Goal: Task Accomplishment & Management: Manage account settings

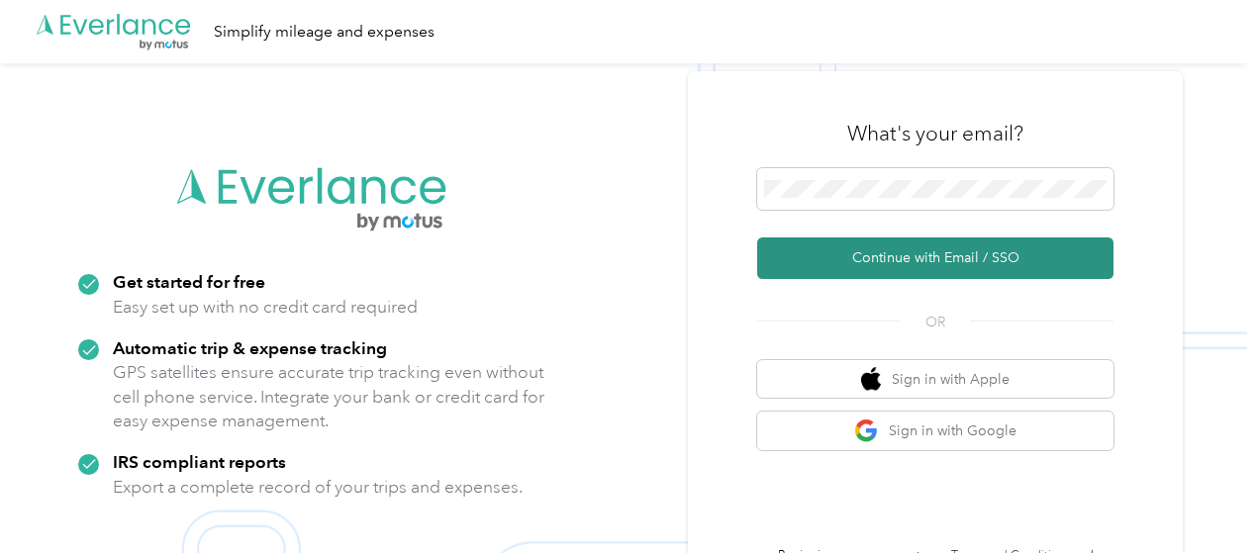
click at [959, 254] on button "Continue with Email / SSO" at bounding box center [935, 259] width 356 height 42
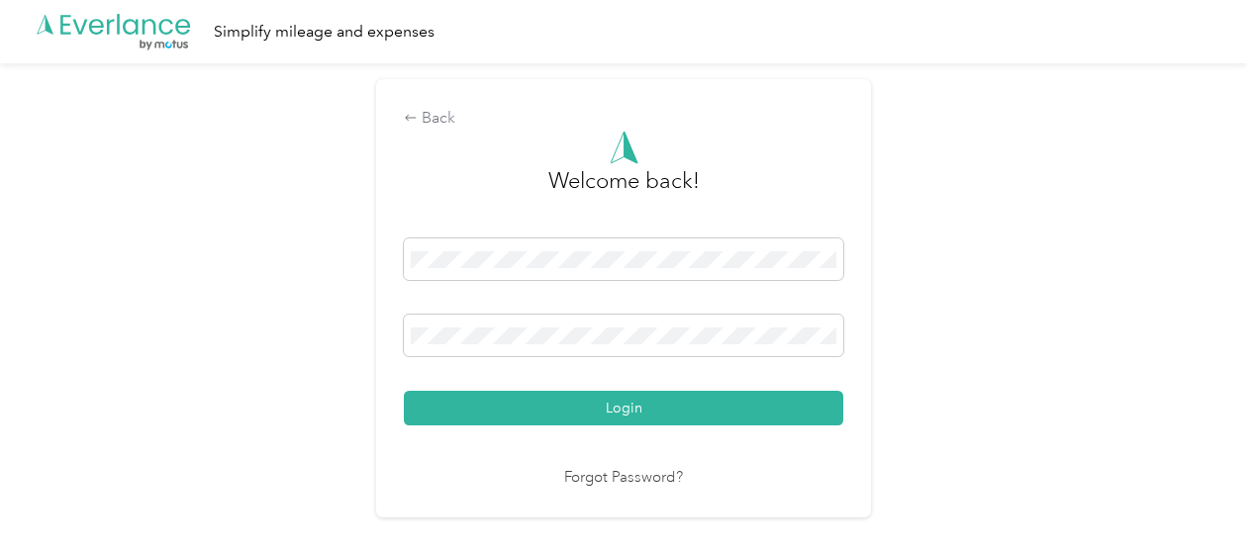
click at [628, 411] on button "Login" at bounding box center [623, 408] width 439 height 35
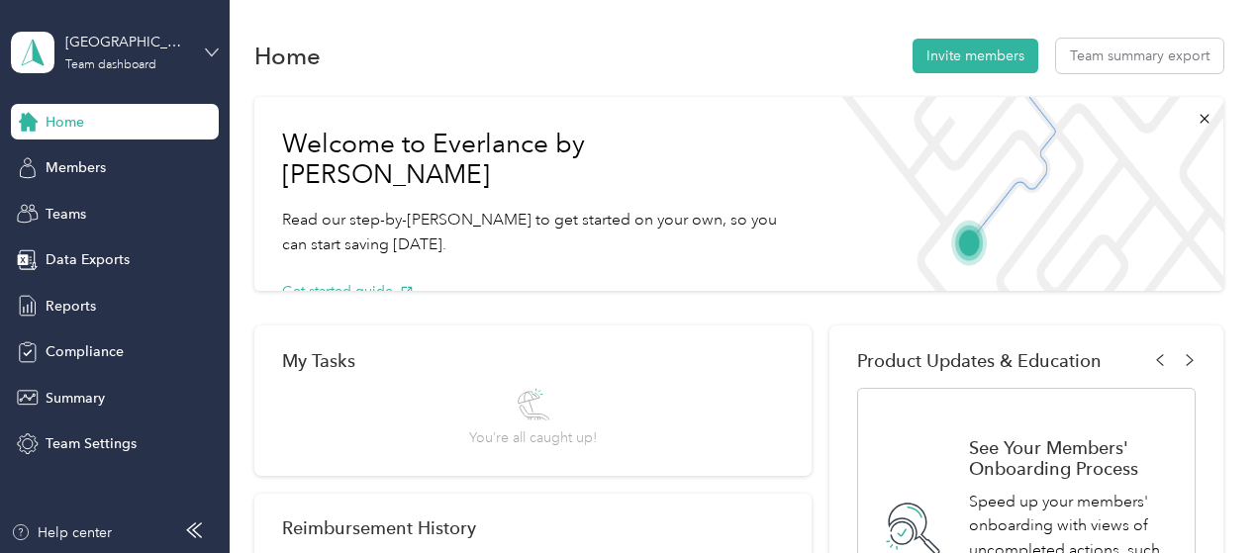
click at [205, 50] on icon at bounding box center [212, 53] width 14 height 14
click at [124, 211] on div "Personal dashboard" at bounding box center [91, 207] width 125 height 21
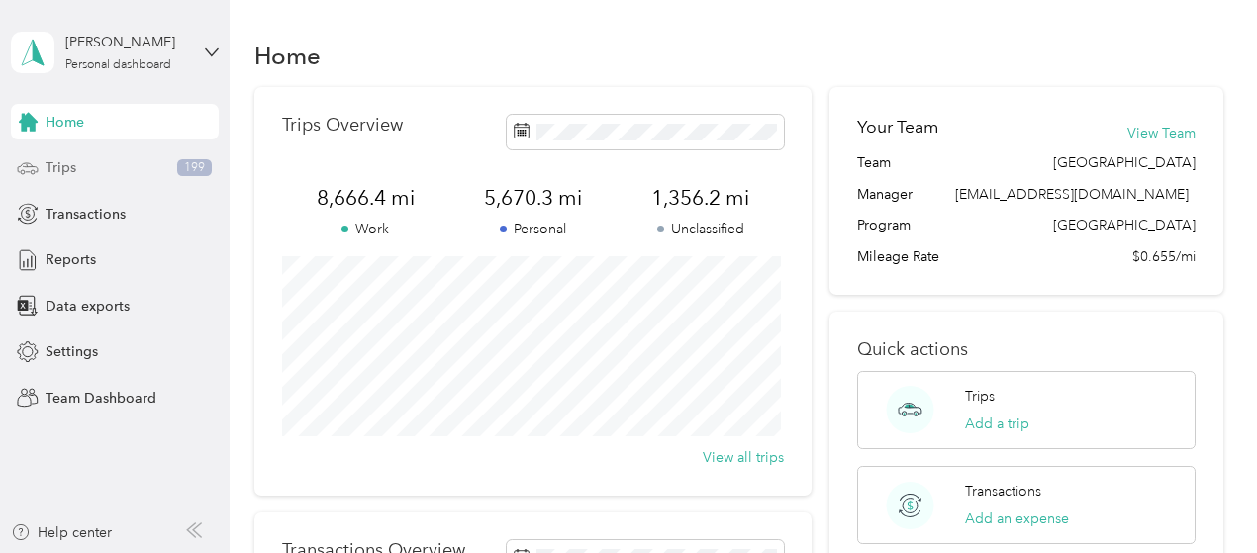
click at [94, 169] on div "Trips 199" at bounding box center [115, 168] width 208 height 36
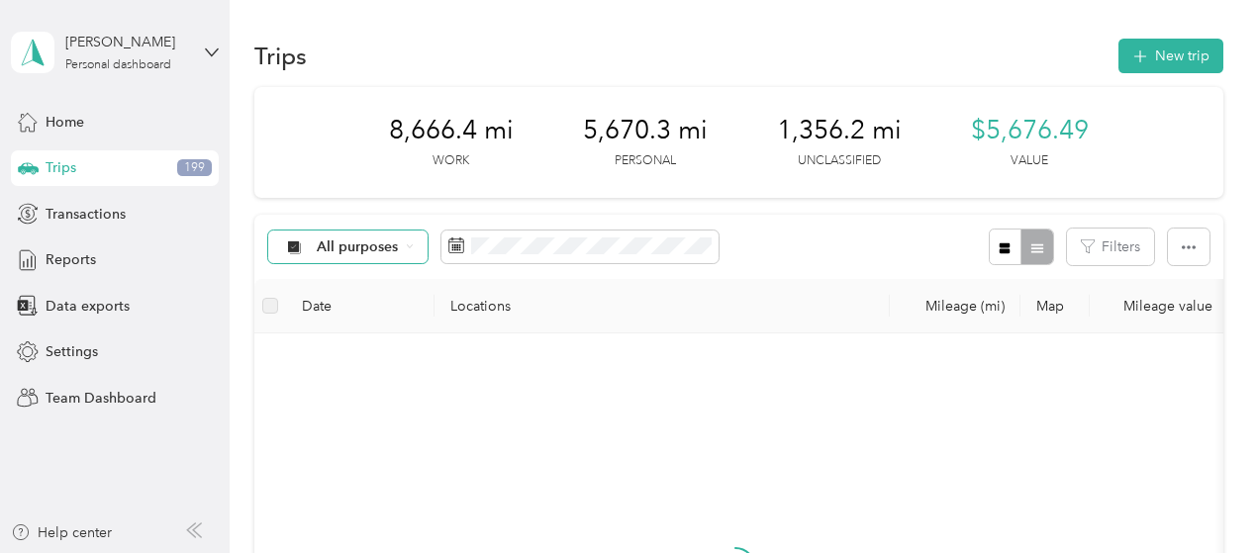
click at [358, 241] on span "All purposes" at bounding box center [358, 248] width 82 height 14
click at [337, 315] on span "Unclassified" at bounding box center [366, 317] width 96 height 21
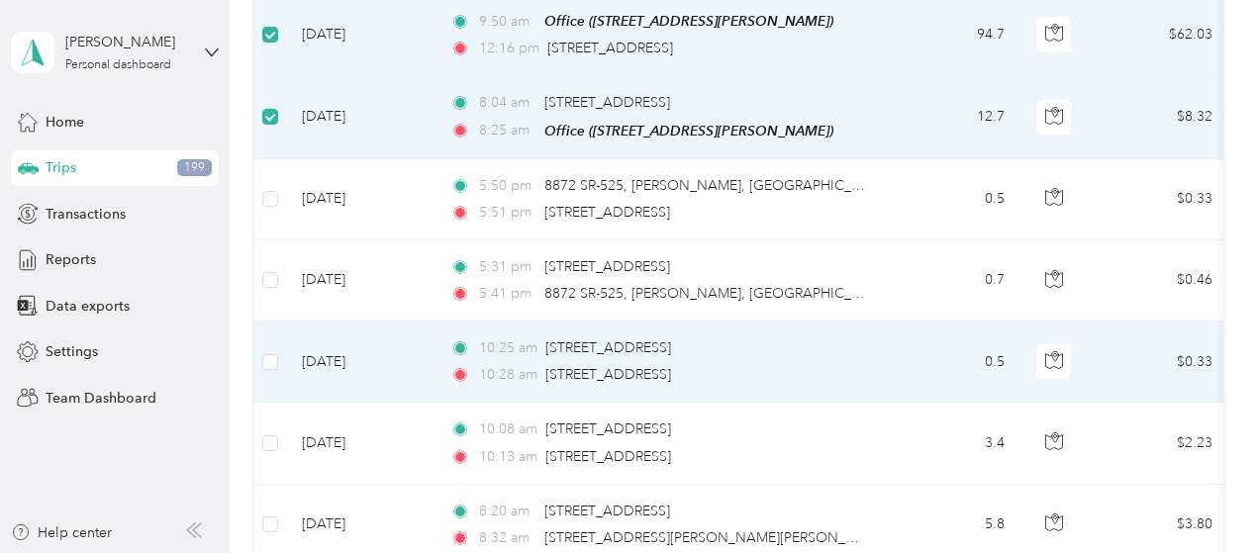
scroll to position [1089, 0]
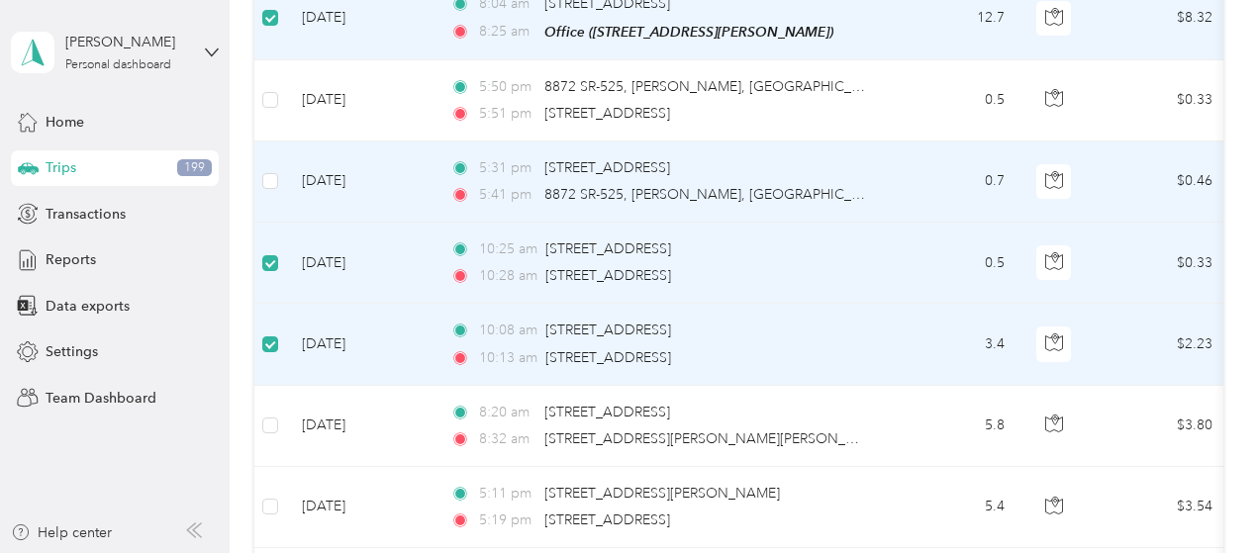
click at [277, 172] on td at bounding box center [270, 182] width 32 height 81
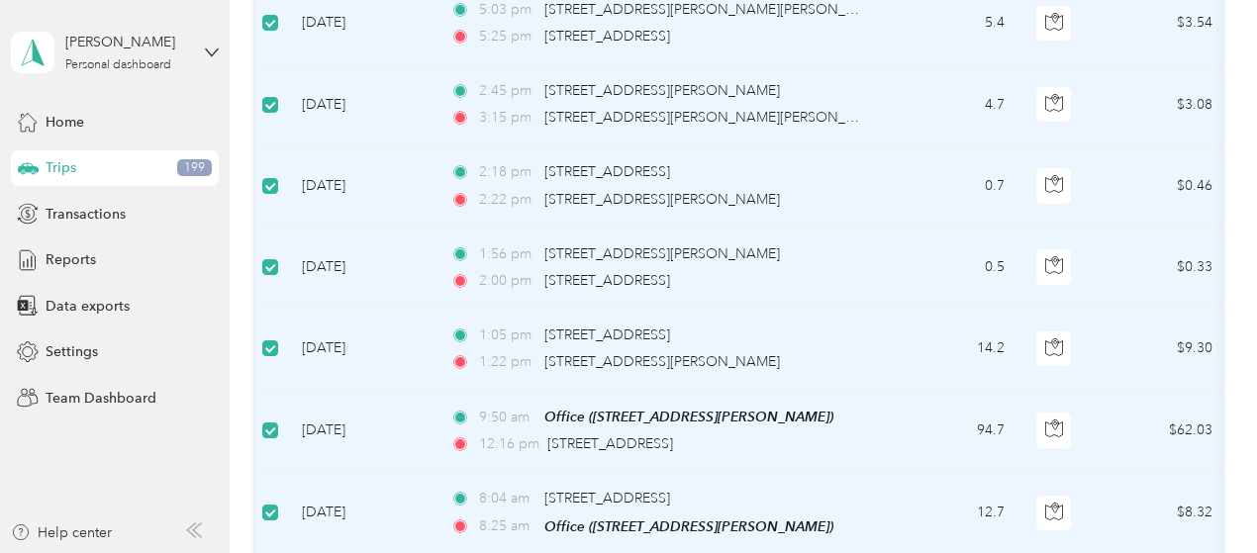
scroll to position [99, 0]
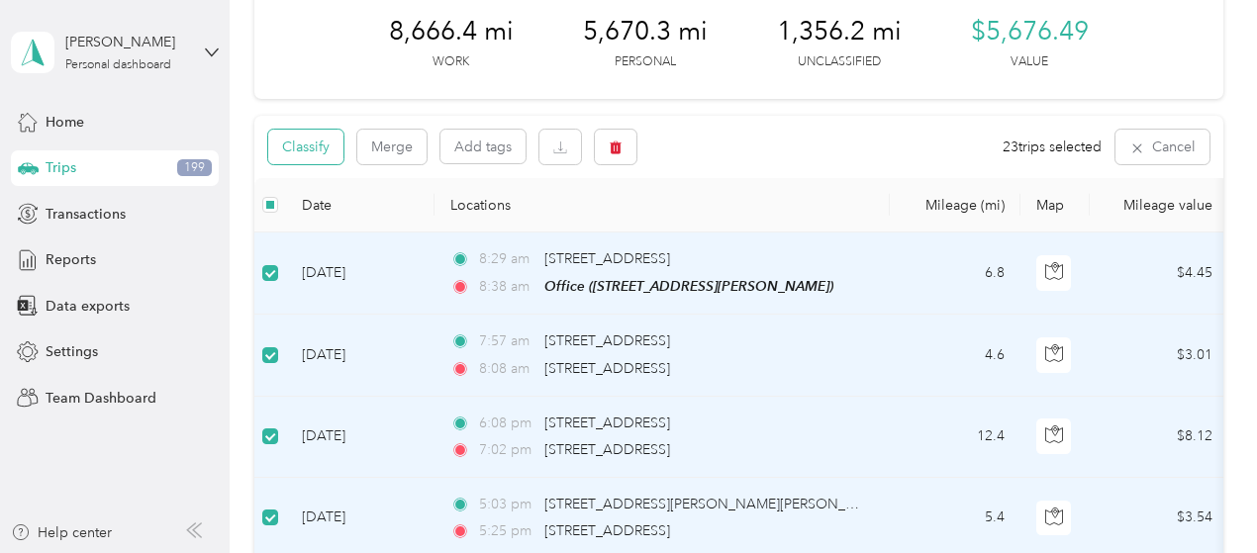
click at [318, 142] on button "Classify" at bounding box center [305, 147] width 75 height 35
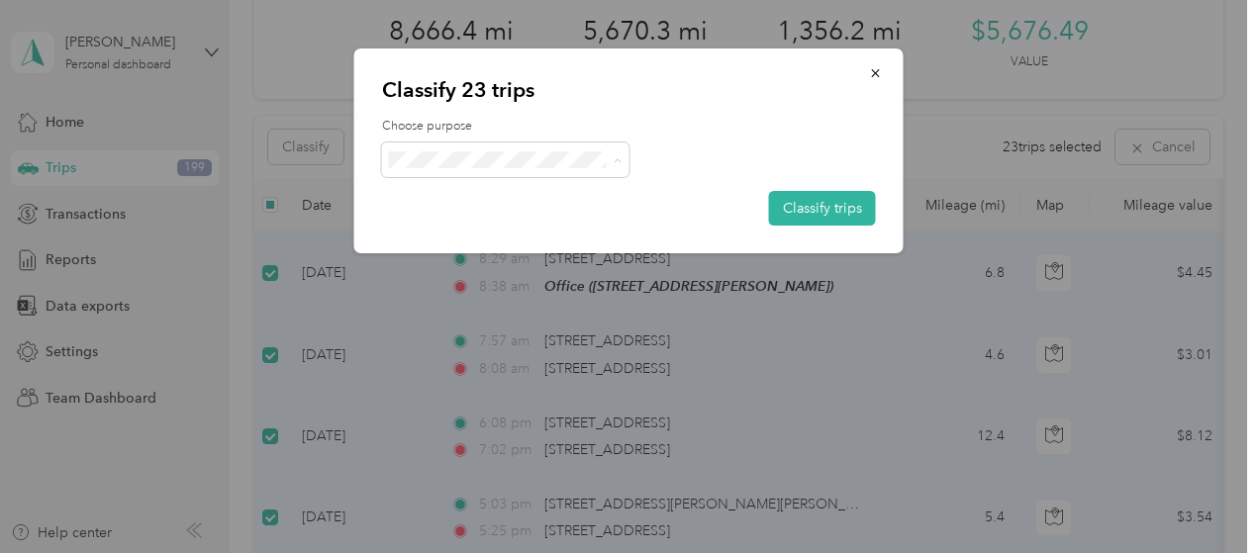
click at [453, 233] on span "Personal" at bounding box center [523, 231] width 184 height 21
click at [803, 205] on button "Classify trips" at bounding box center [822, 208] width 107 height 35
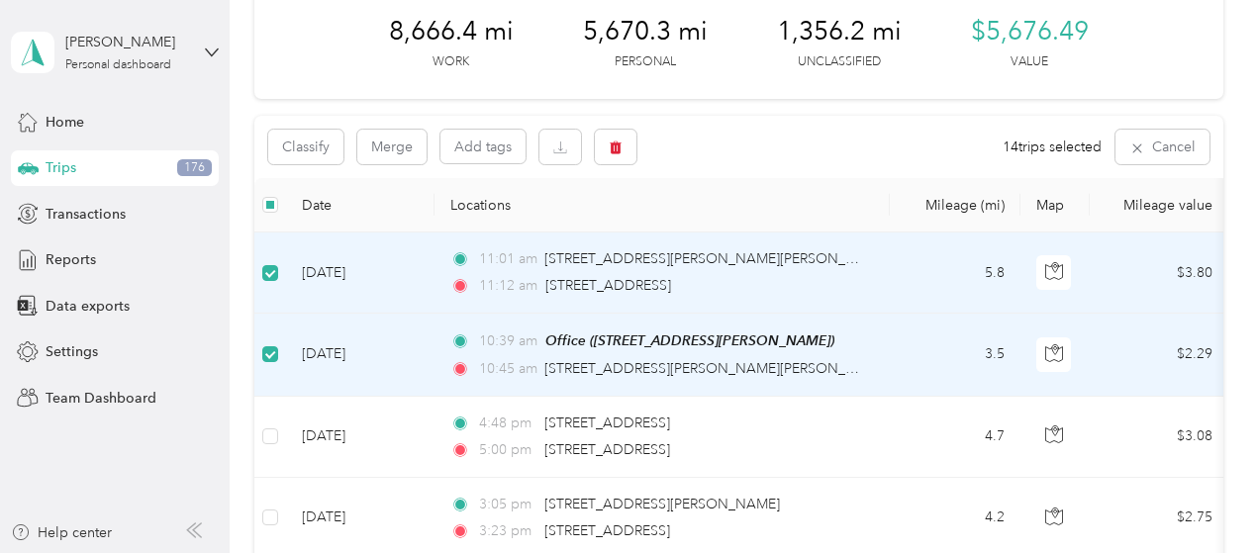
scroll to position [0, 0]
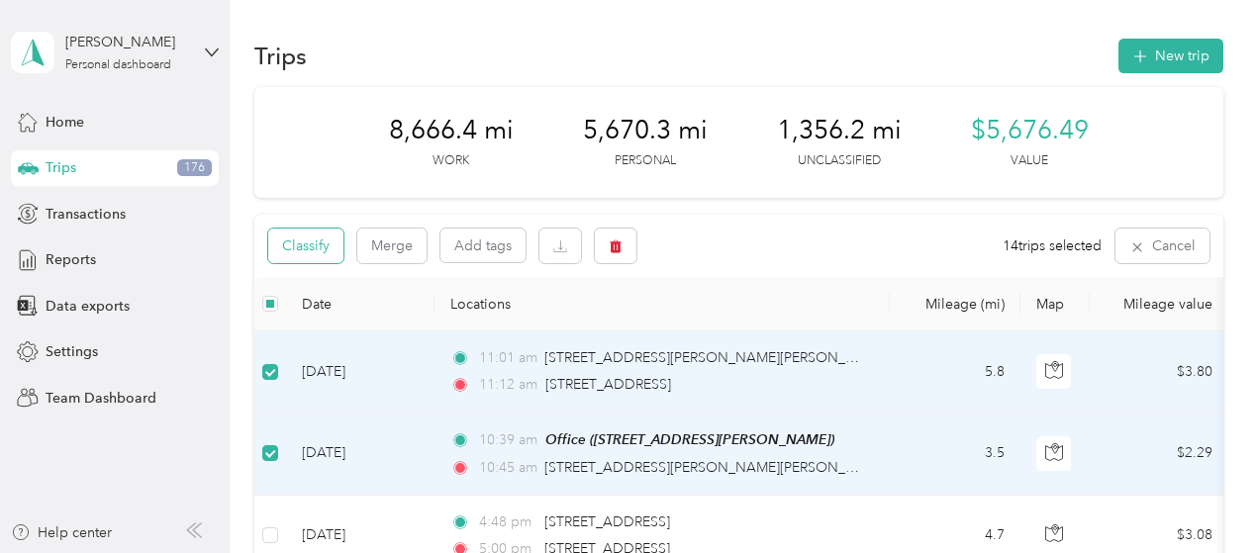
click at [301, 254] on button "Classify" at bounding box center [305, 246] width 75 height 35
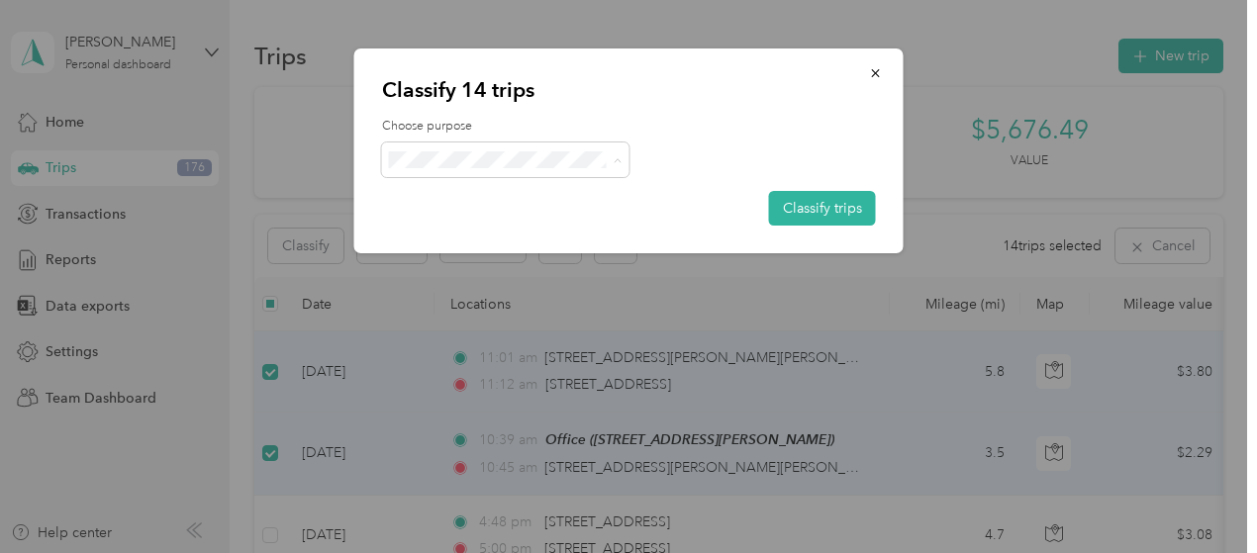
click at [469, 191] on span "AvantStay" at bounding box center [523, 196] width 184 height 21
click at [823, 207] on button "Classify trips" at bounding box center [822, 208] width 107 height 35
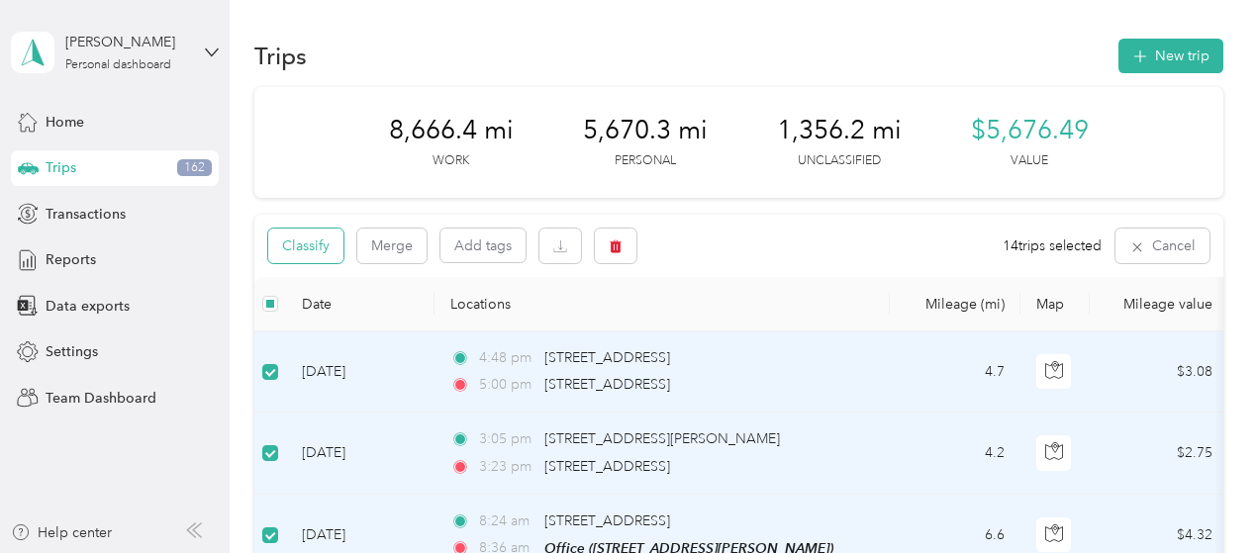
click at [297, 253] on button "Classify" at bounding box center [305, 246] width 75 height 35
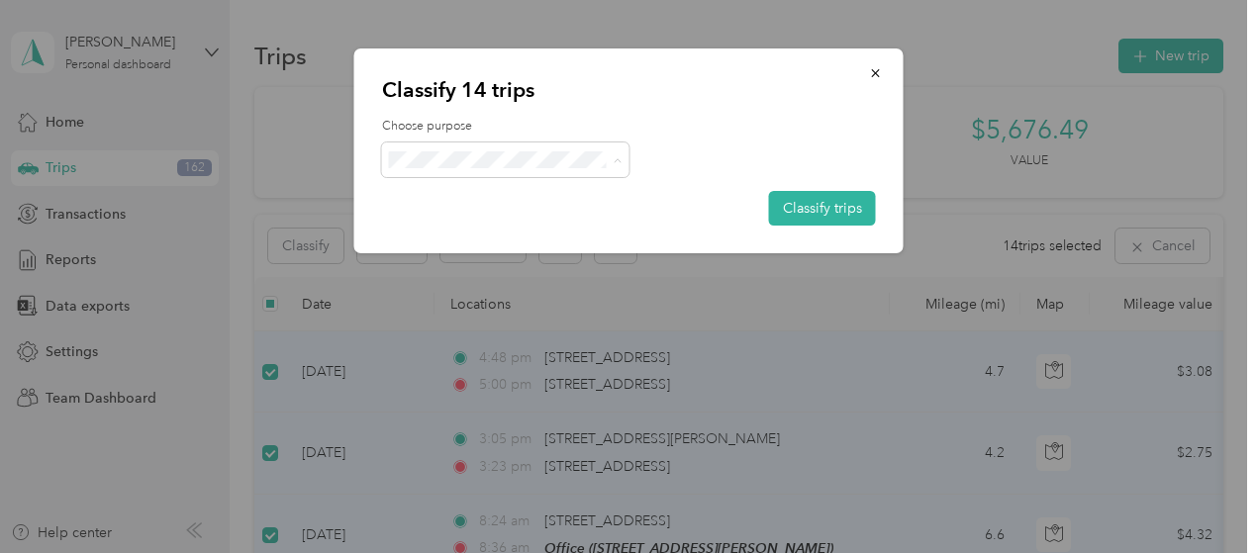
click at [469, 231] on span "Personal" at bounding box center [523, 231] width 184 height 21
click at [800, 203] on button "Classify trips" at bounding box center [822, 208] width 107 height 35
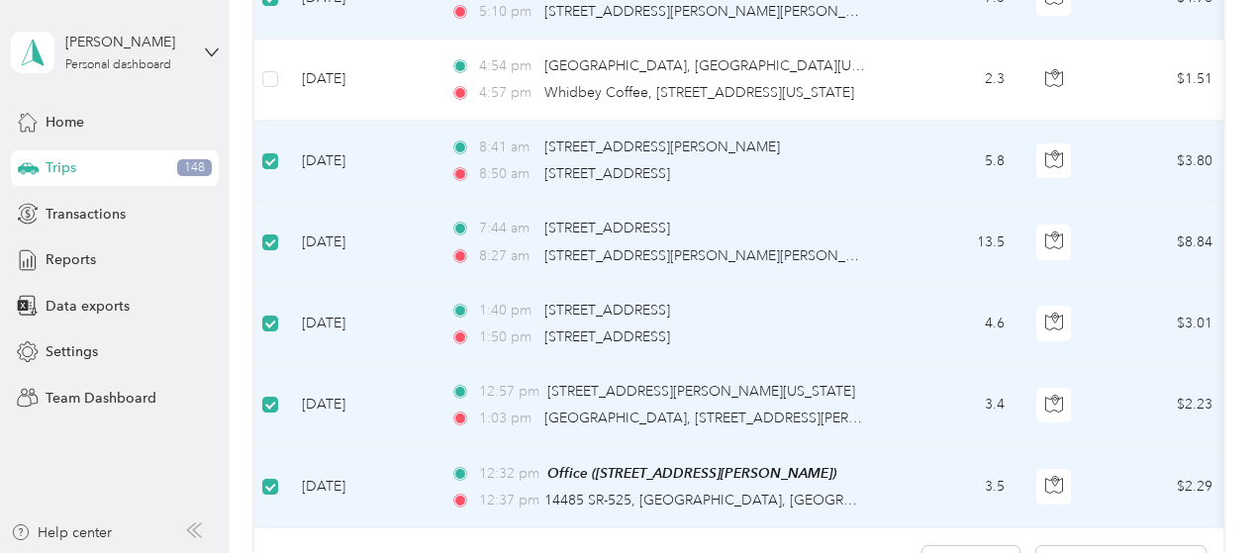
scroll to position [1880, 0]
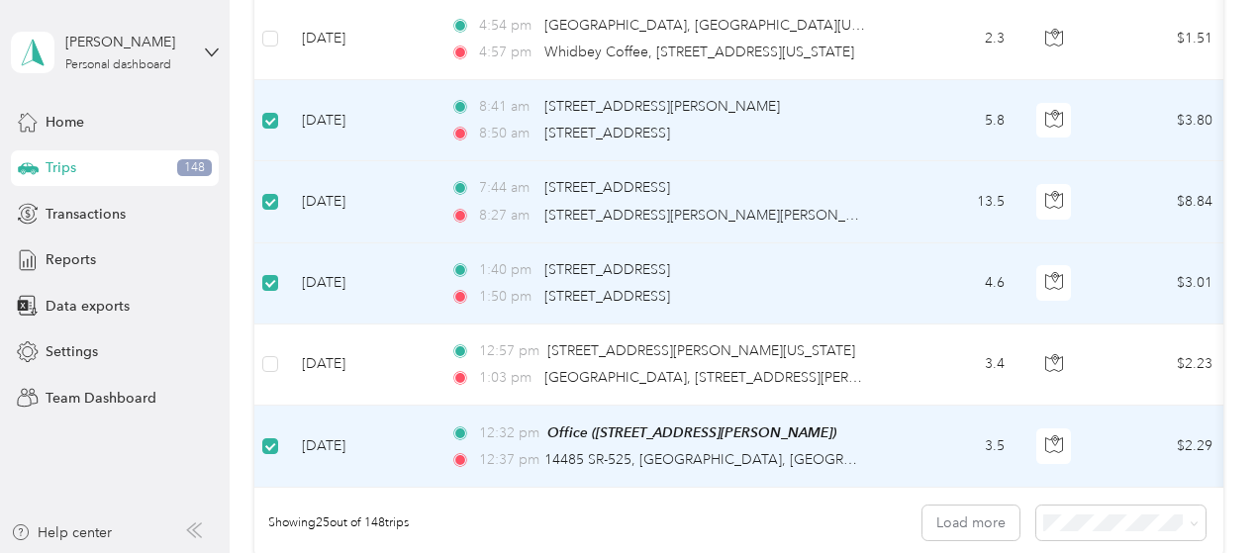
click at [271, 282] on label at bounding box center [270, 283] width 16 height 22
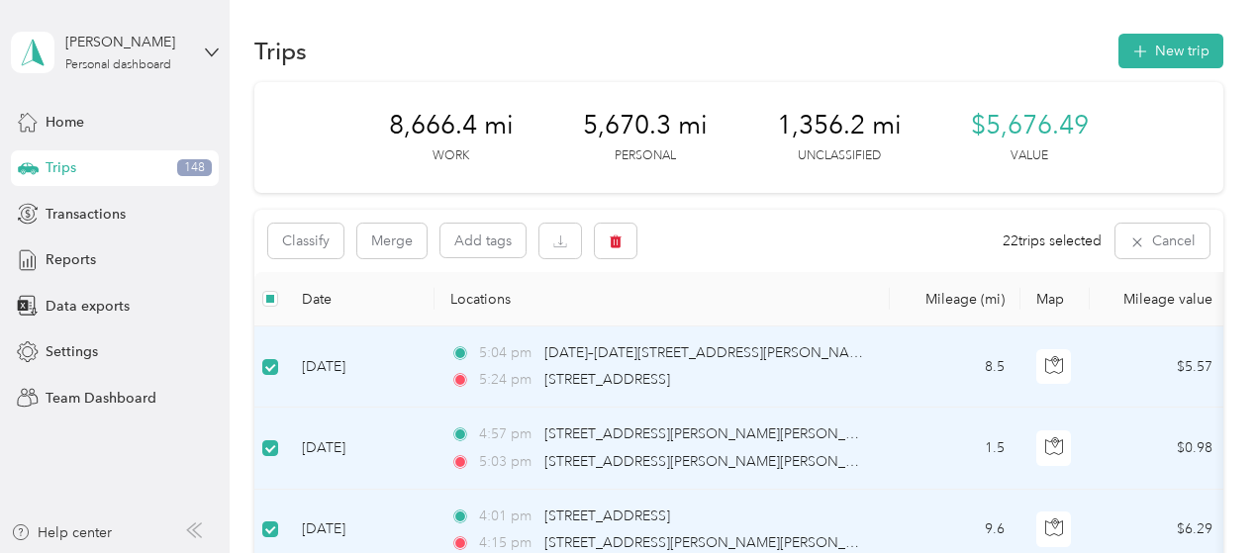
scroll to position [0, 0]
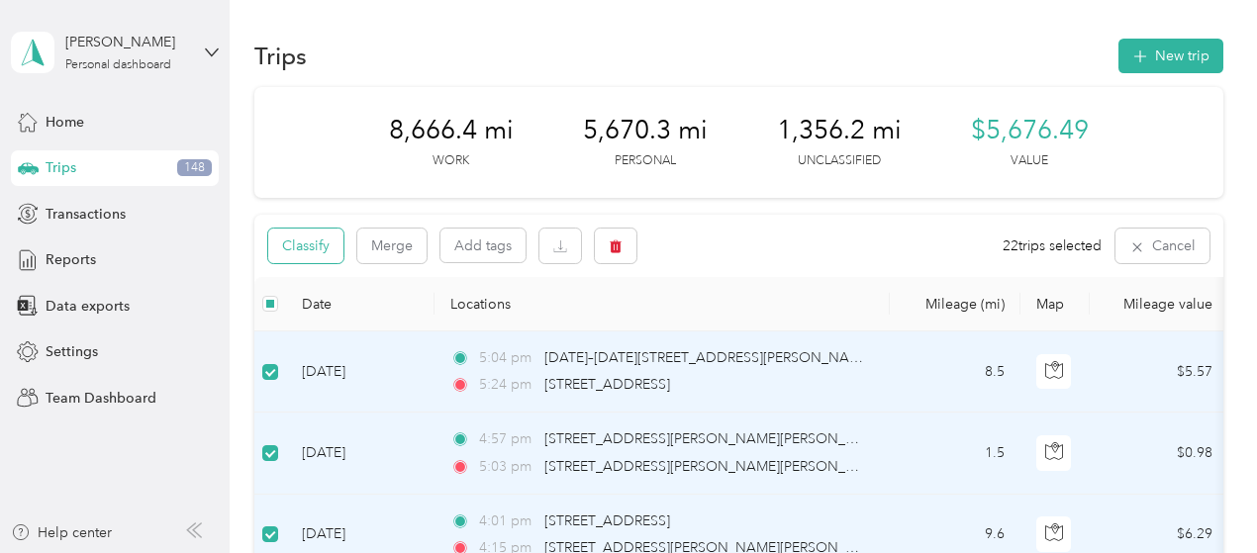
click at [308, 241] on button "Classify" at bounding box center [305, 246] width 75 height 35
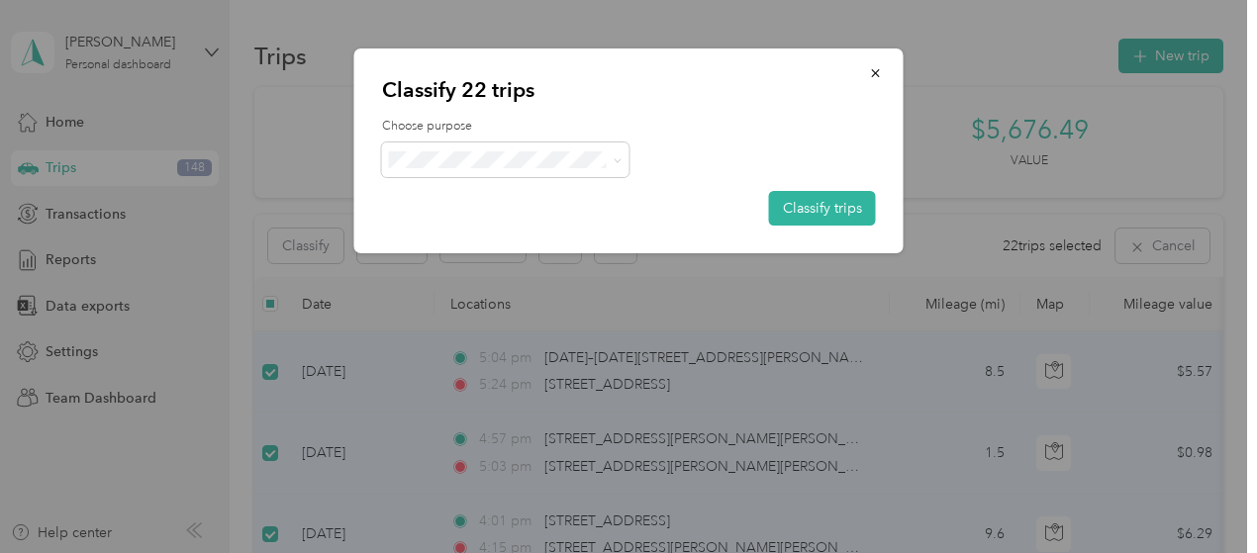
click at [473, 192] on span "AvantStay" at bounding box center [523, 196] width 184 height 21
click at [827, 201] on button "Classify trips" at bounding box center [822, 208] width 107 height 35
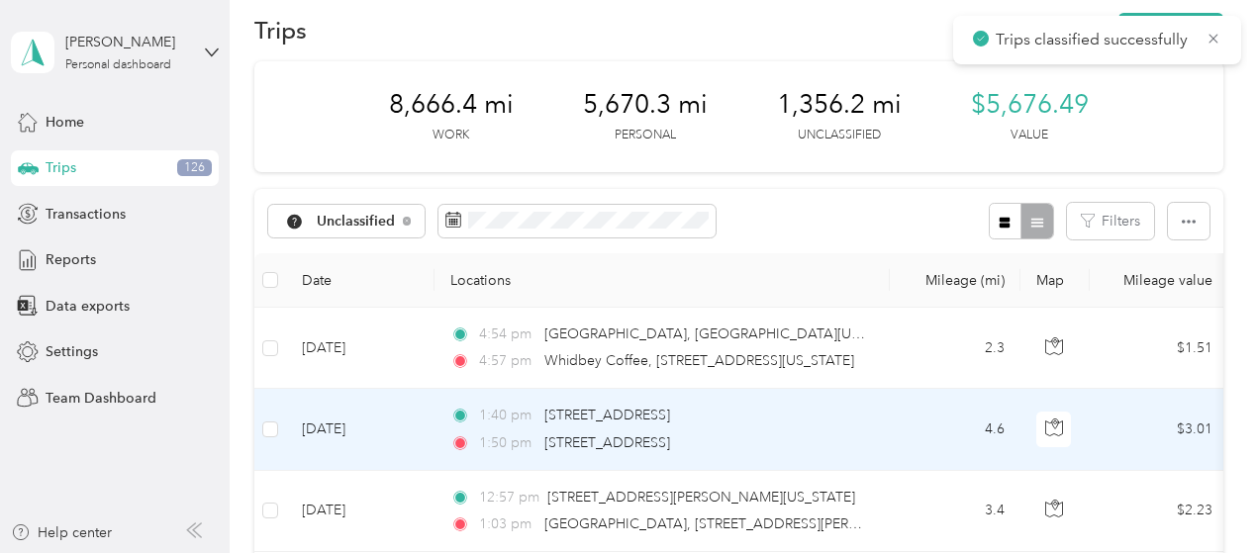
scroll to position [99, 0]
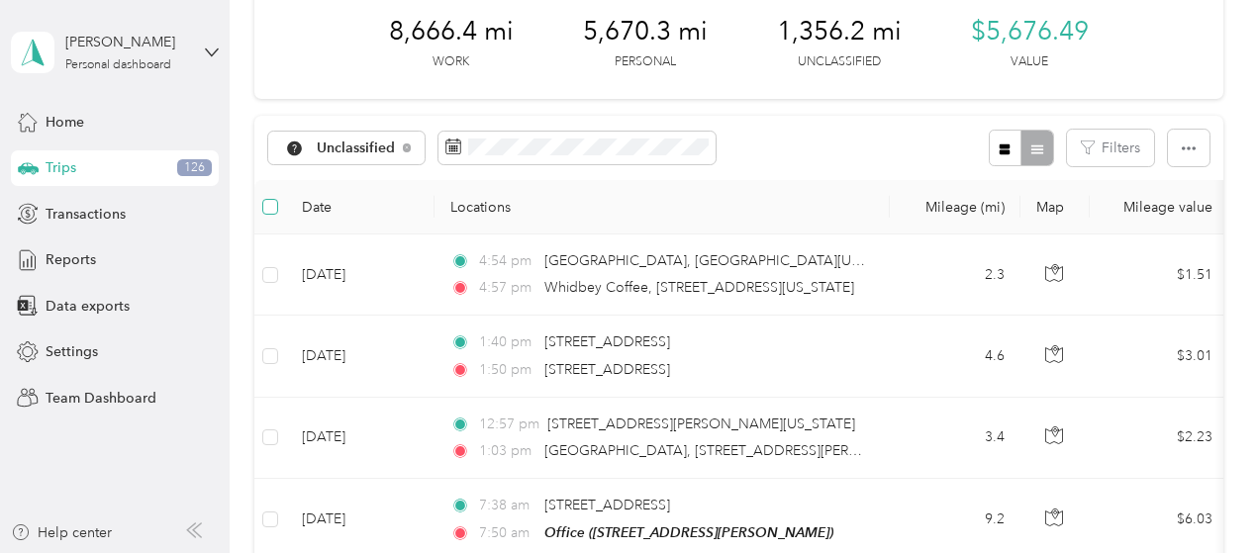
click at [271, 215] on label at bounding box center [270, 207] width 16 height 22
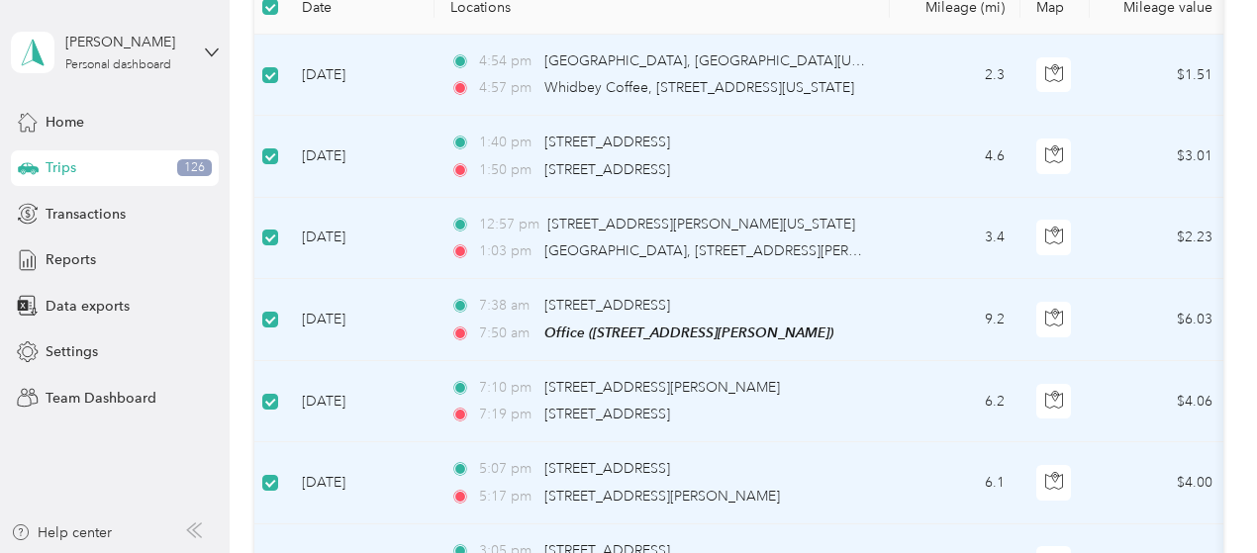
scroll to position [396, 0]
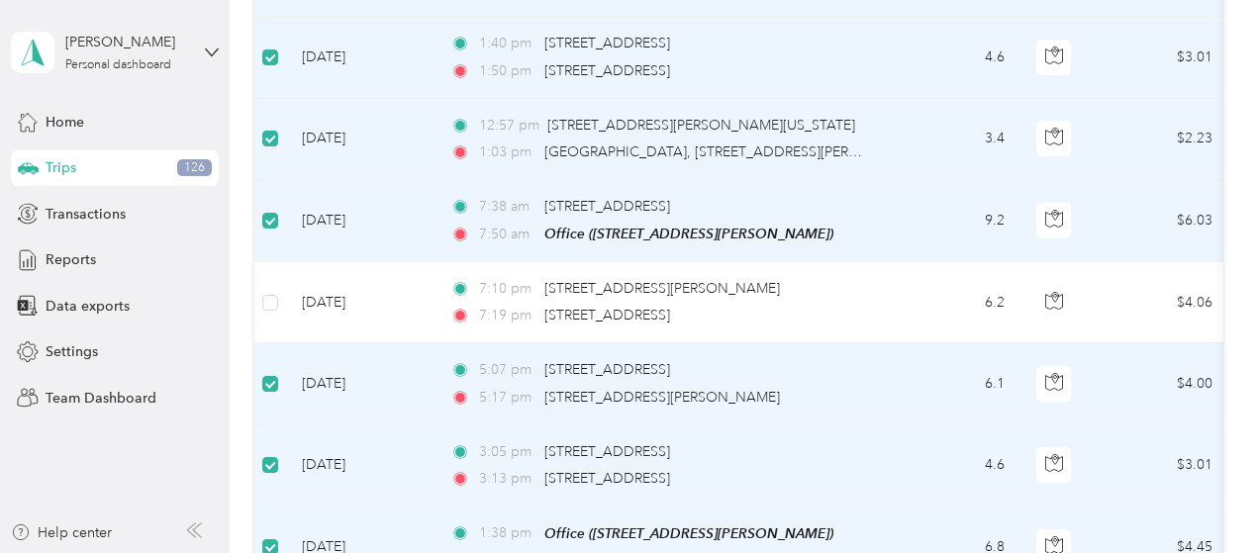
click at [278, 381] on td at bounding box center [270, 383] width 32 height 81
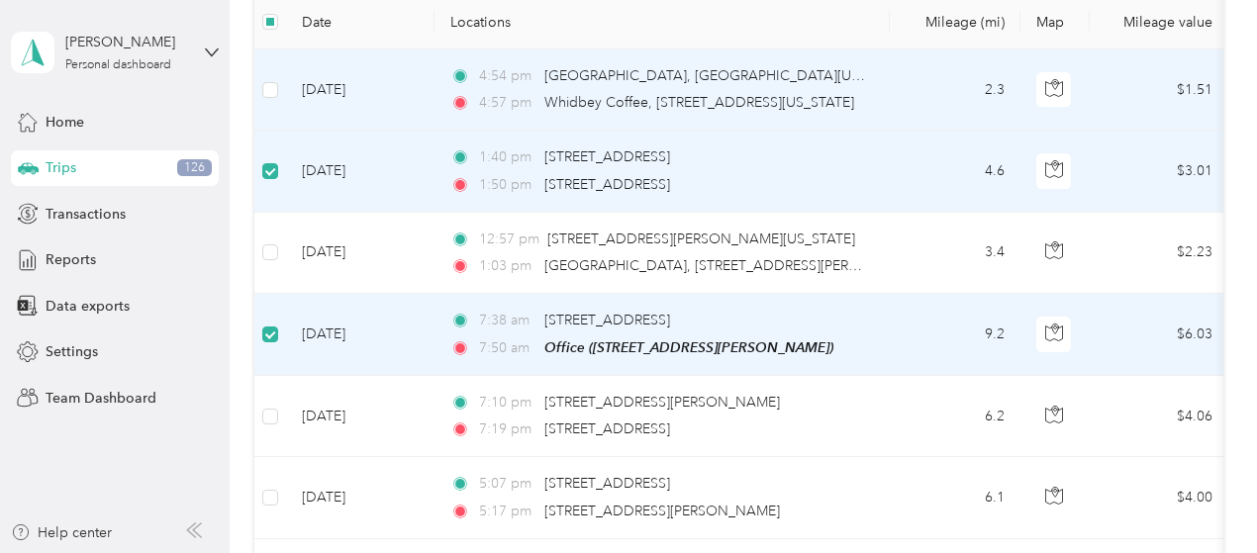
scroll to position [0, 0]
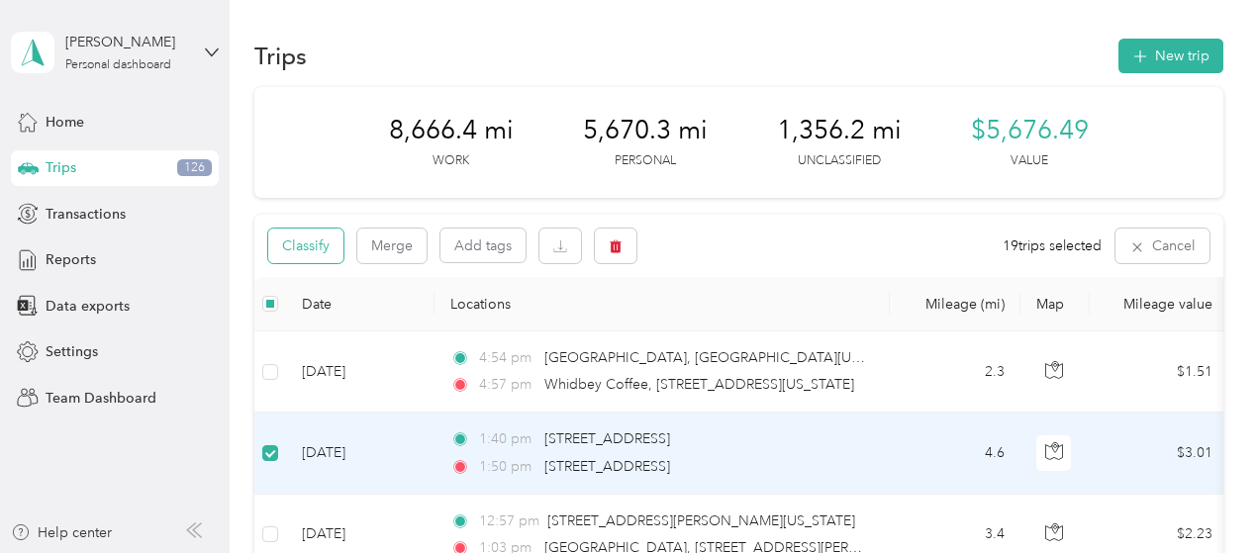
click at [304, 243] on button "Classify" at bounding box center [305, 246] width 75 height 35
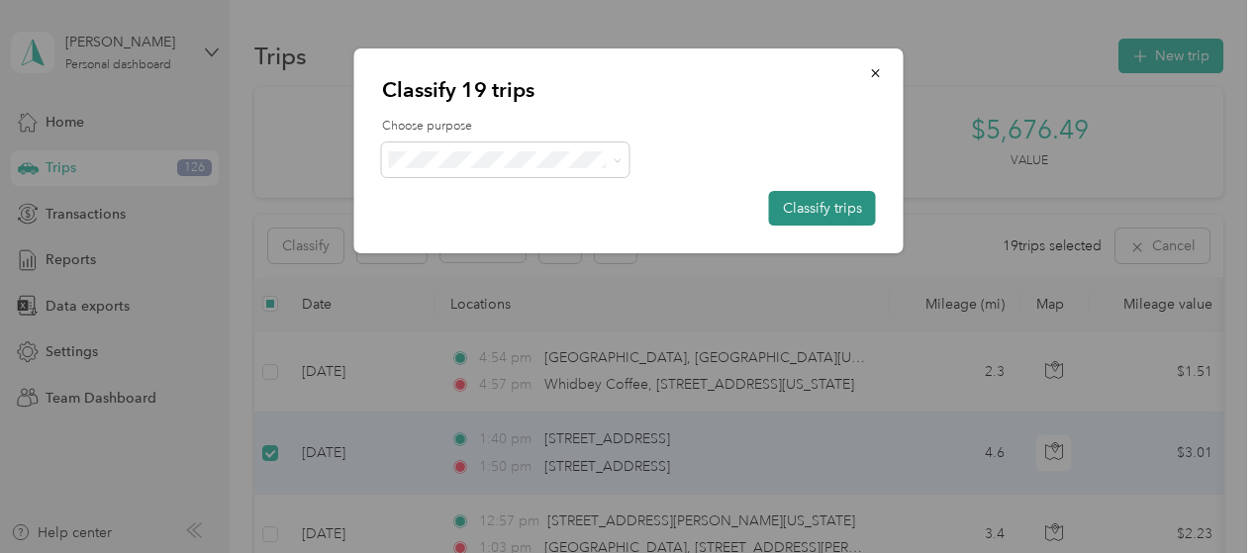
click at [800, 209] on button "Classify trips" at bounding box center [822, 208] width 107 height 35
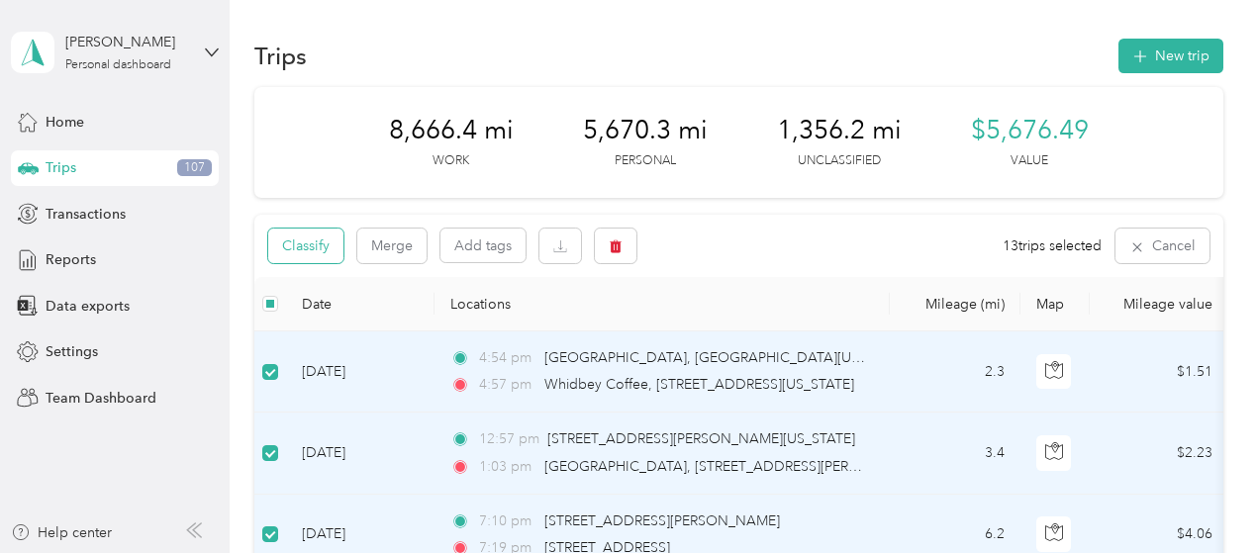
click at [324, 253] on button "Classify" at bounding box center [305, 246] width 75 height 35
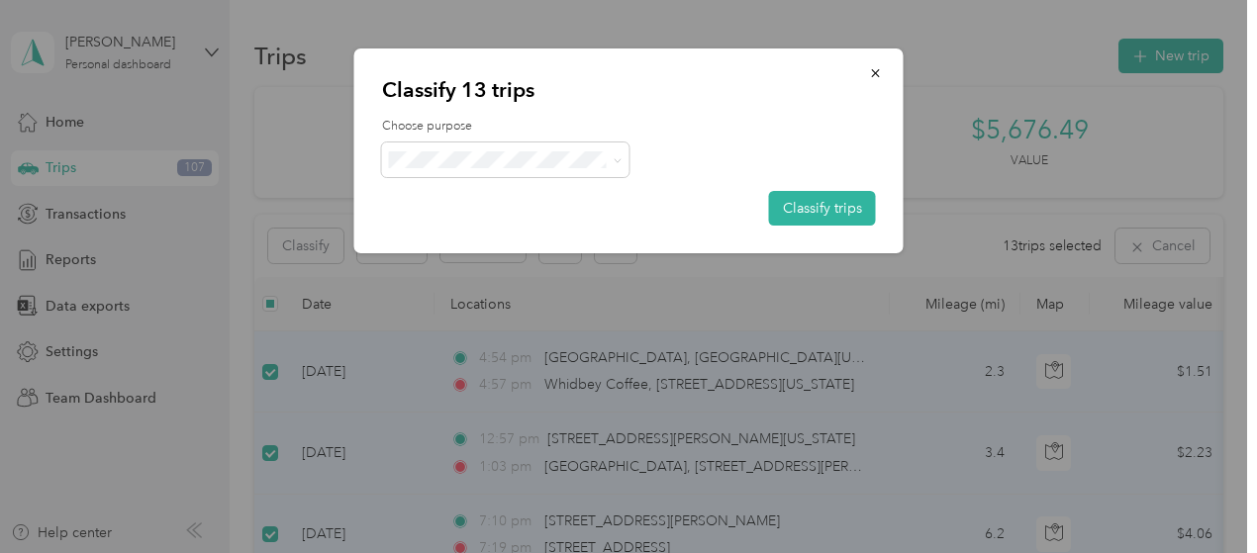
click at [485, 227] on span "Personal" at bounding box center [523, 227] width 184 height 21
click at [796, 205] on button "Classify trips" at bounding box center [822, 208] width 107 height 35
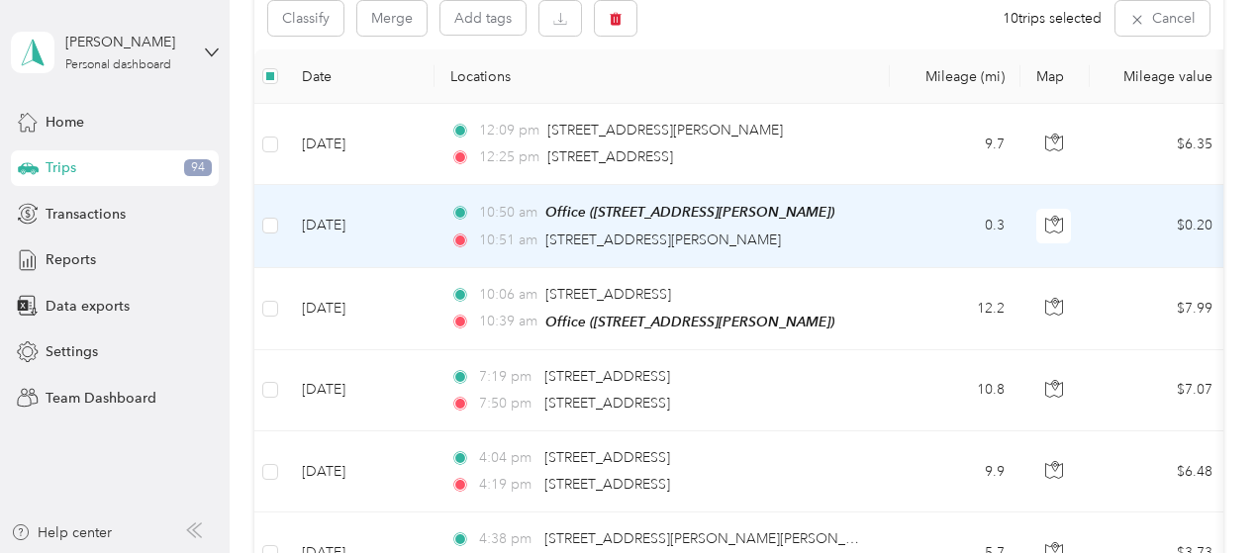
scroll to position [183, 0]
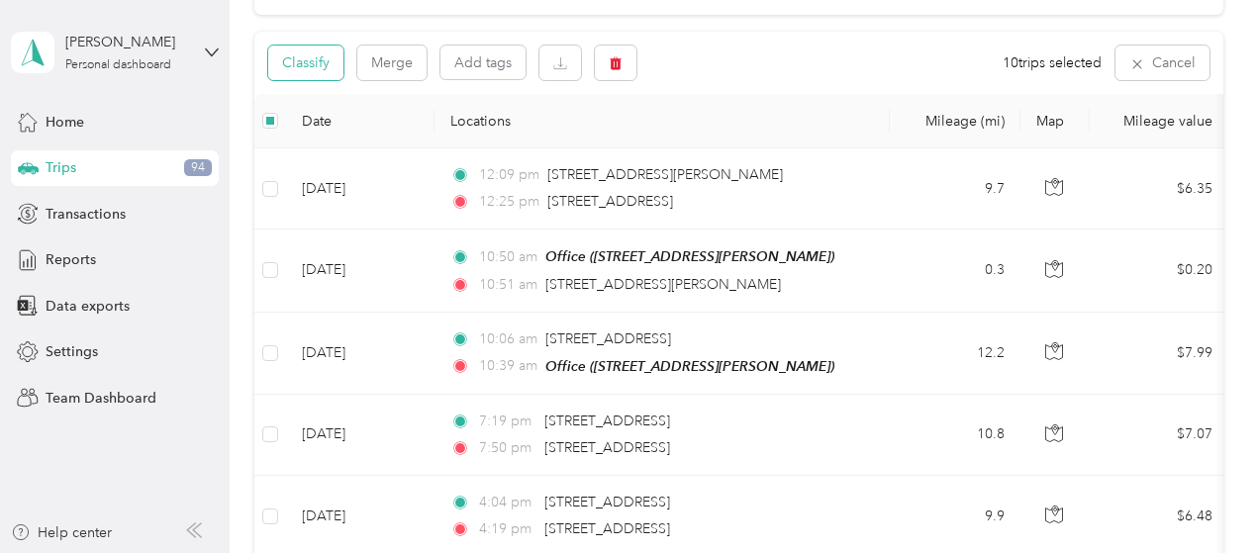
click at [314, 69] on button "Classify" at bounding box center [305, 63] width 75 height 35
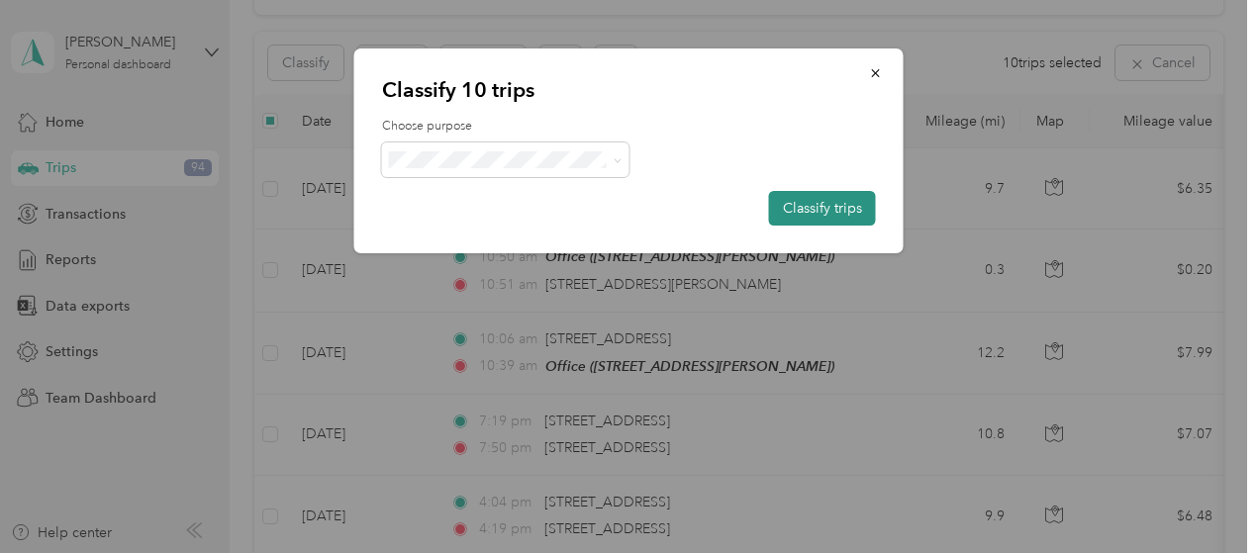
click at [805, 206] on button "Classify trips" at bounding box center [822, 208] width 107 height 35
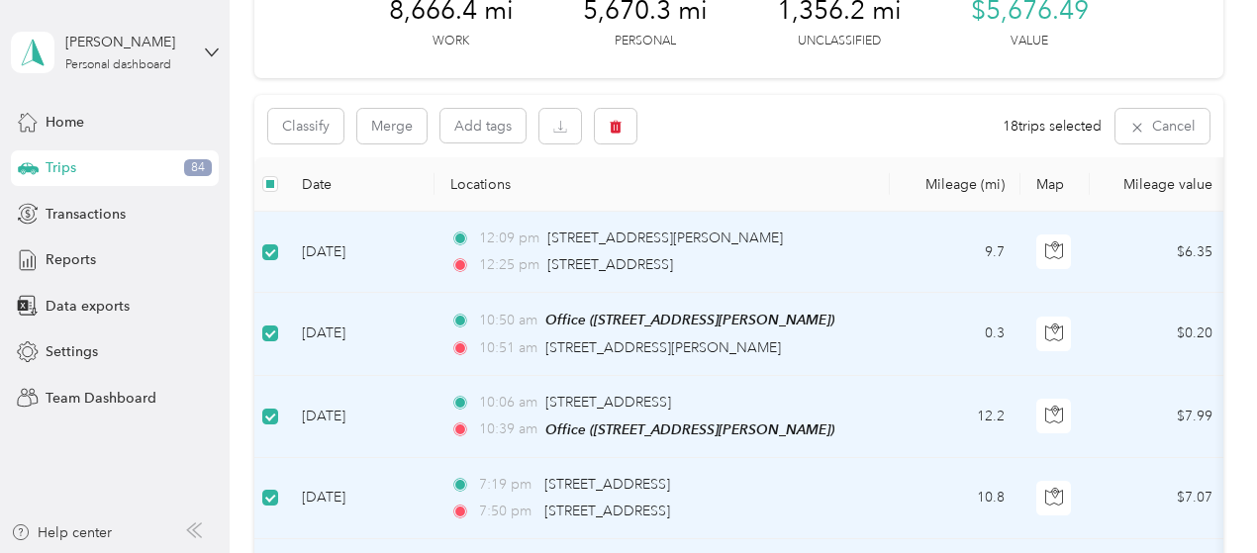
scroll to position [0, 0]
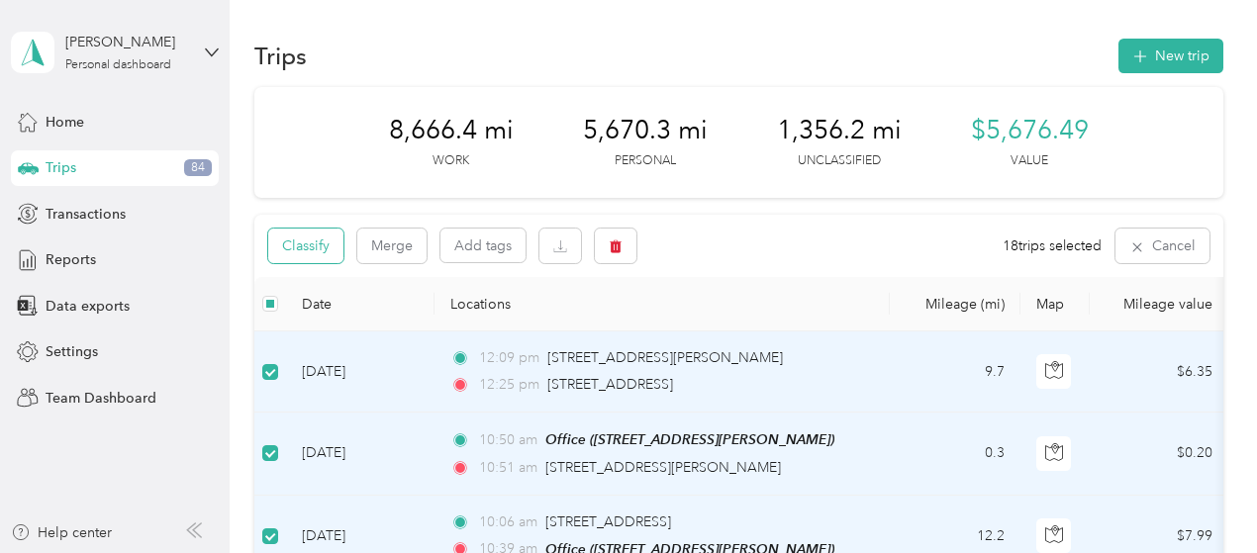
click at [311, 230] on button "Classify" at bounding box center [305, 246] width 75 height 35
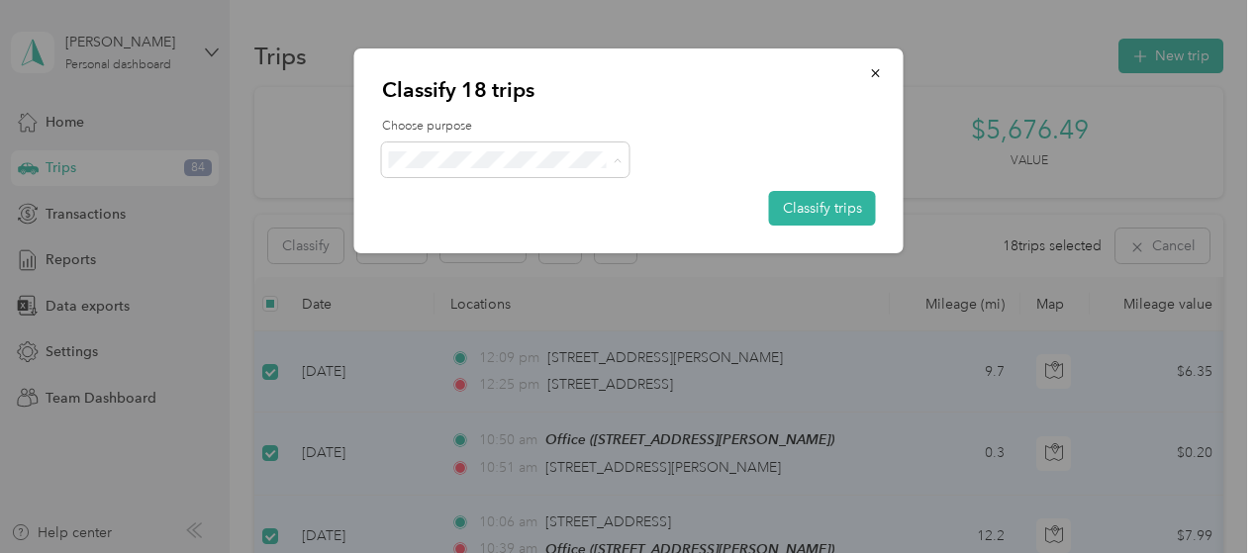
click at [482, 188] on span "AvantStay" at bounding box center [523, 196] width 184 height 21
click at [813, 201] on button "Classify trips" at bounding box center [822, 208] width 107 height 35
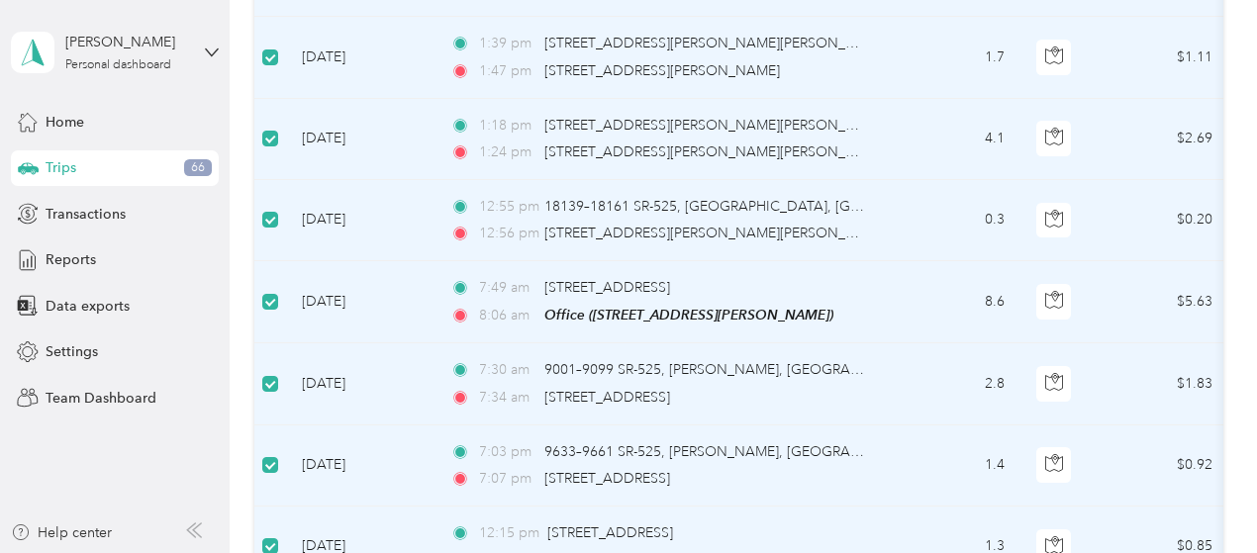
scroll to position [495, 0]
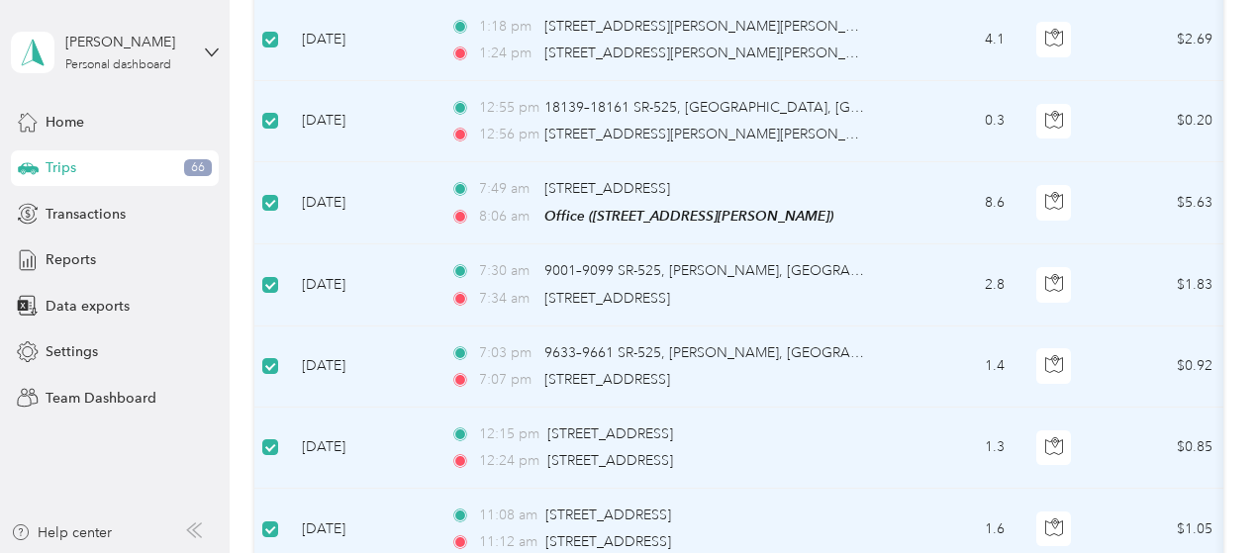
click at [279, 440] on td at bounding box center [270, 448] width 32 height 81
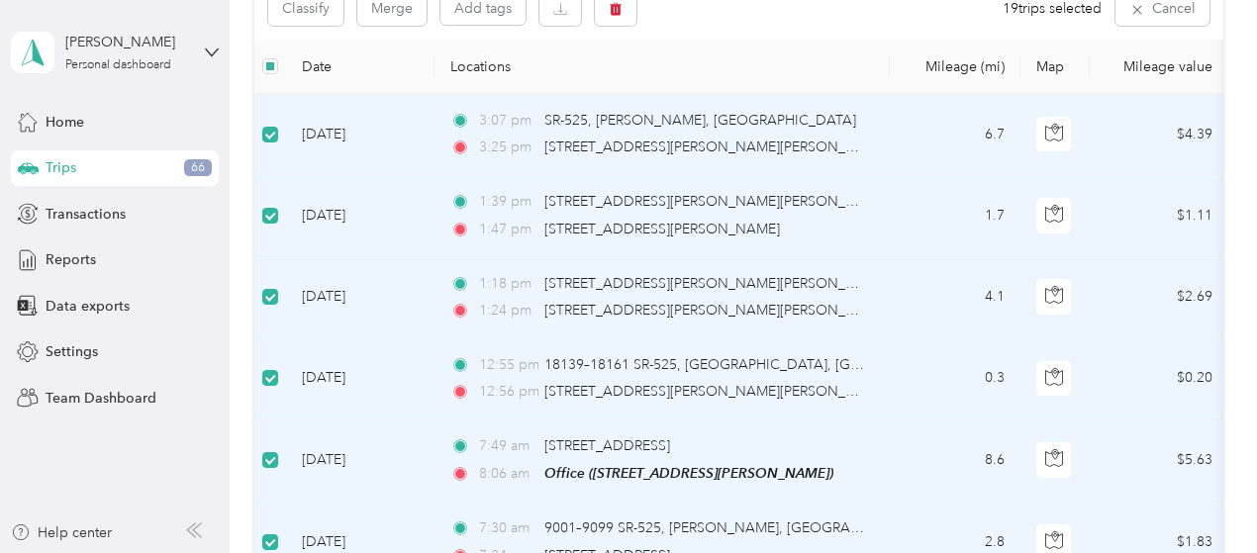
scroll to position [0, 0]
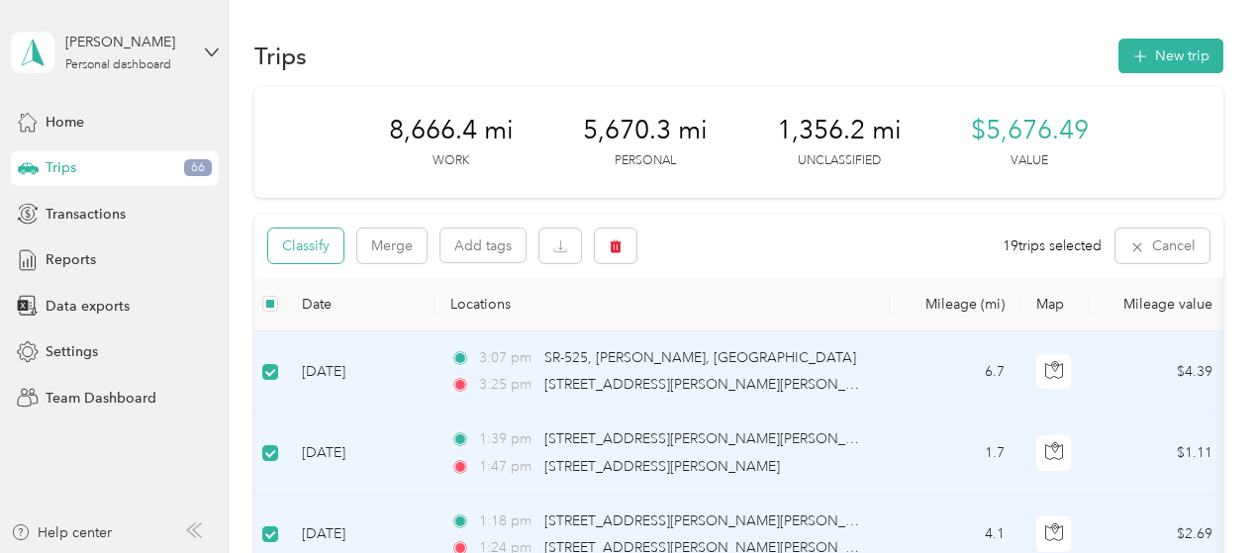
click at [299, 238] on button "Classify" at bounding box center [305, 246] width 75 height 35
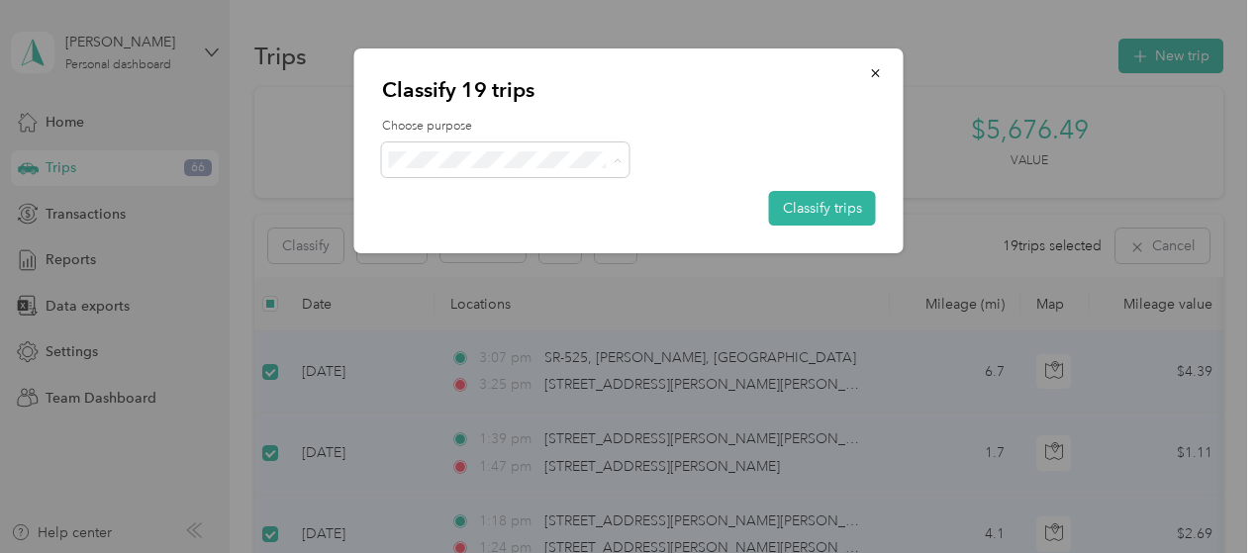
click at [480, 221] on span "Personal" at bounding box center [523, 231] width 184 height 21
click at [797, 205] on button "Classify trips" at bounding box center [822, 208] width 107 height 35
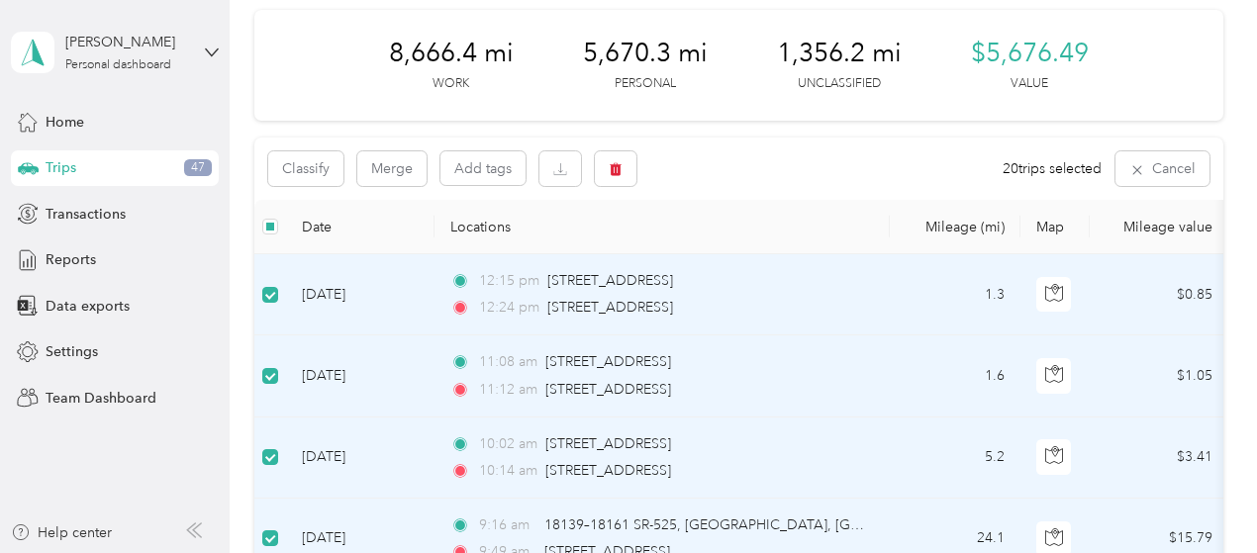
scroll to position [198, 0]
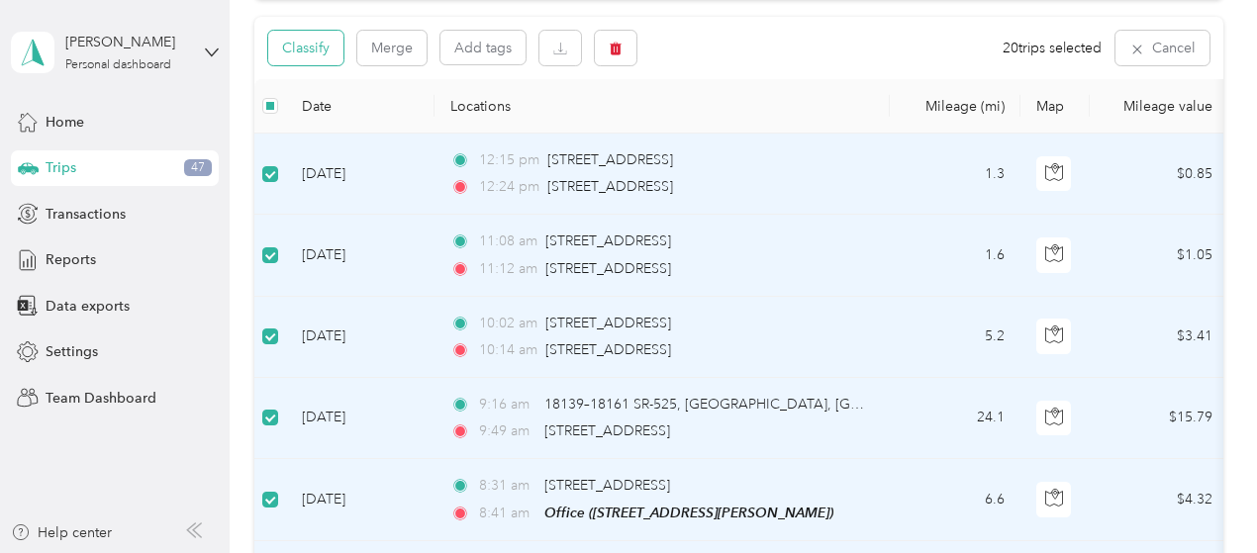
click at [325, 49] on button "Classify" at bounding box center [305, 48] width 75 height 35
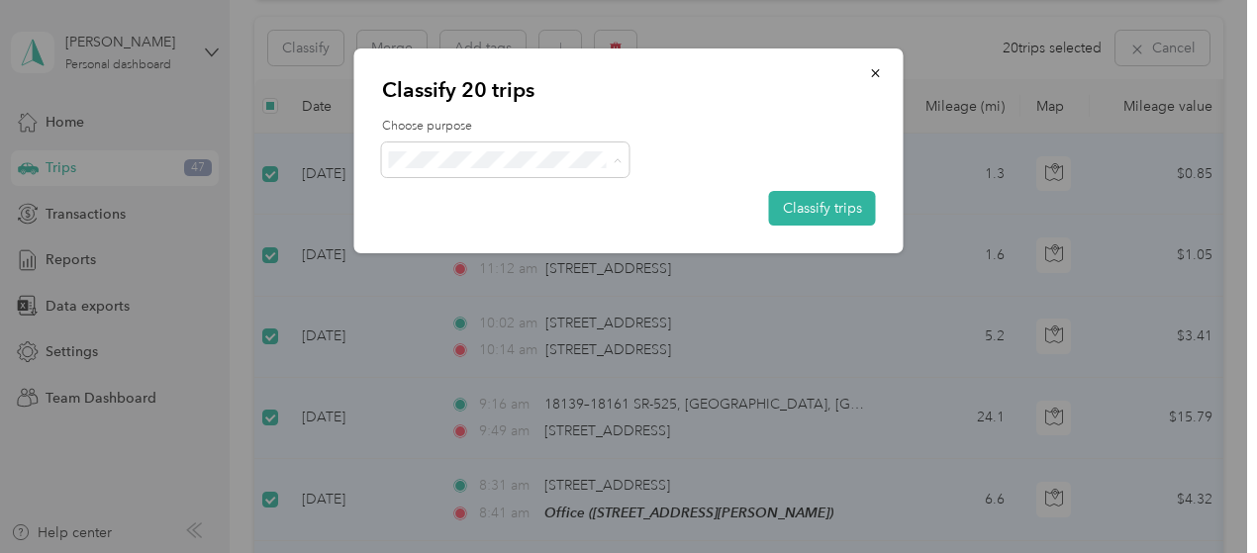
click at [462, 193] on span "AvantStay" at bounding box center [523, 196] width 184 height 21
click at [814, 212] on button "Classify trips" at bounding box center [822, 208] width 107 height 35
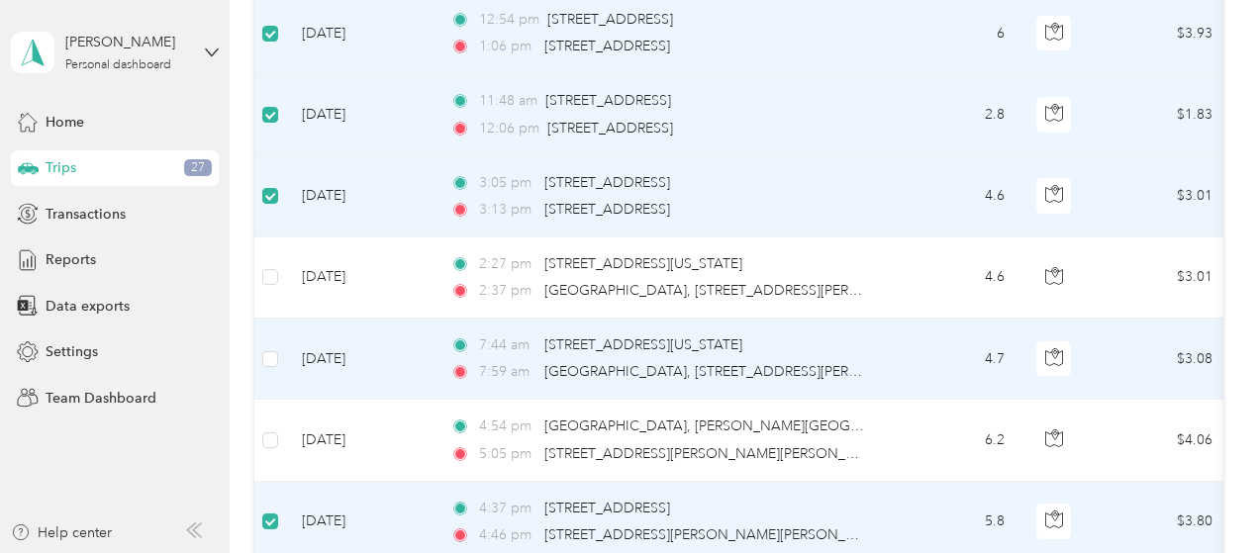
scroll to position [0, 0]
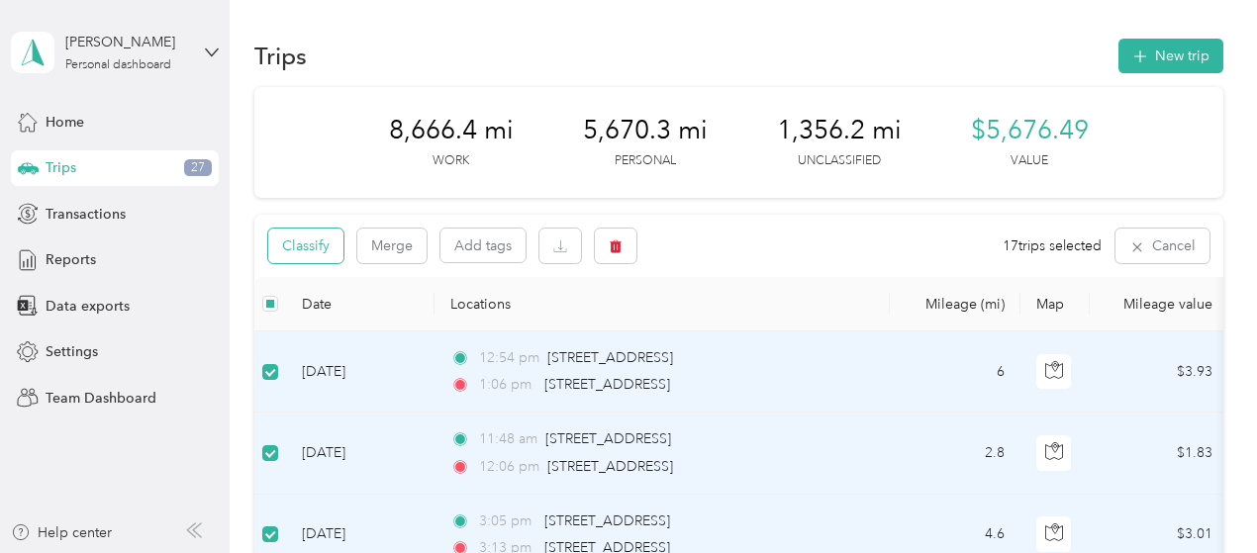
click at [326, 246] on button "Classify" at bounding box center [305, 246] width 75 height 35
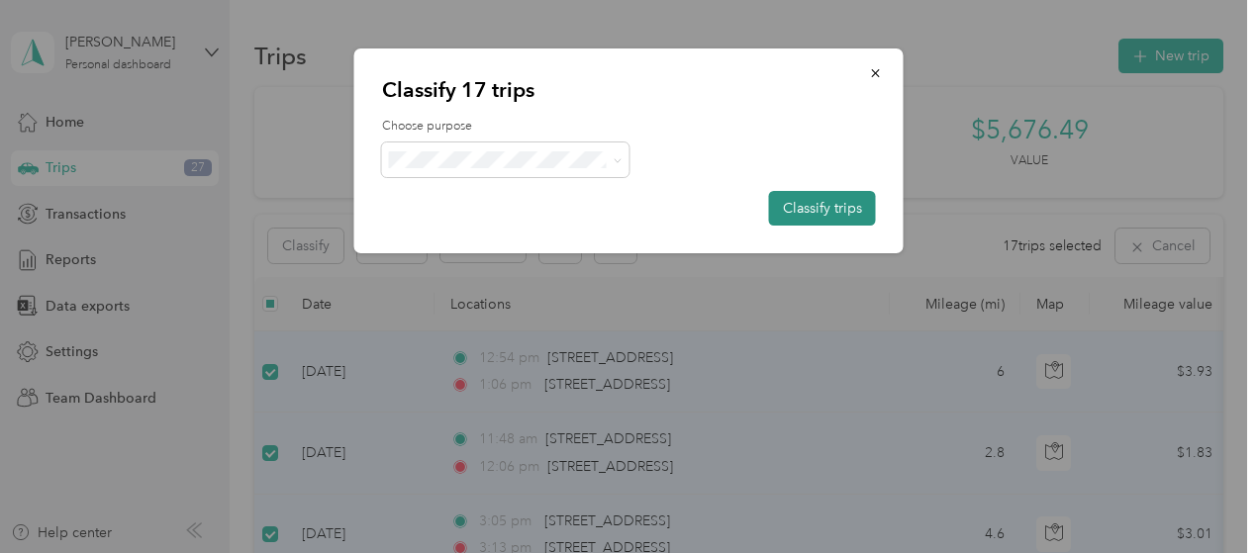
click at [844, 205] on button "Classify trips" at bounding box center [822, 208] width 107 height 35
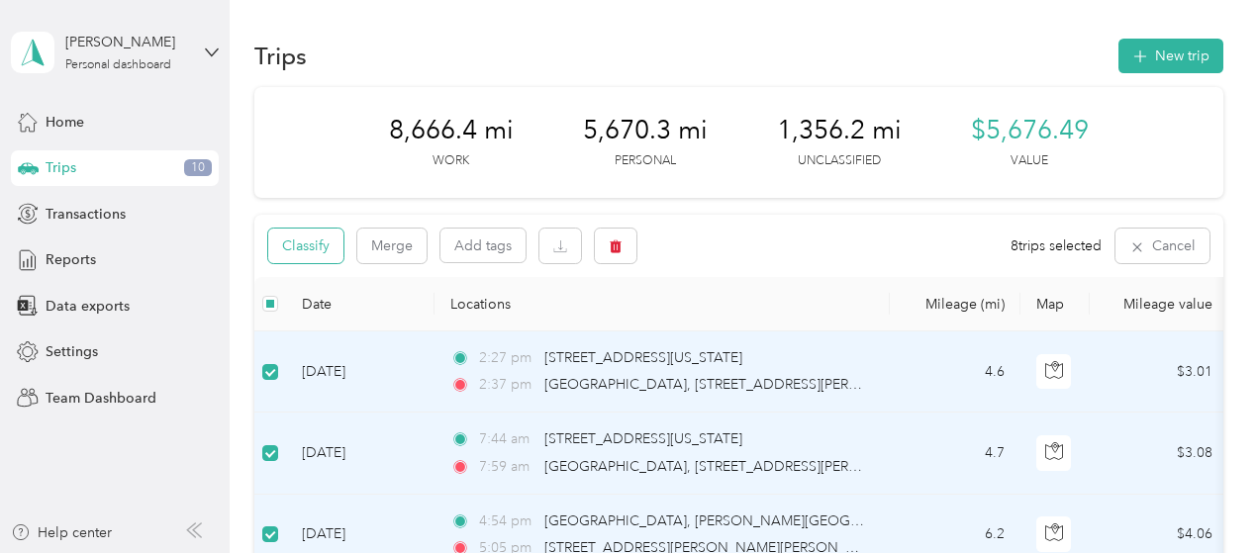
click at [334, 256] on button "Classify" at bounding box center [305, 246] width 75 height 35
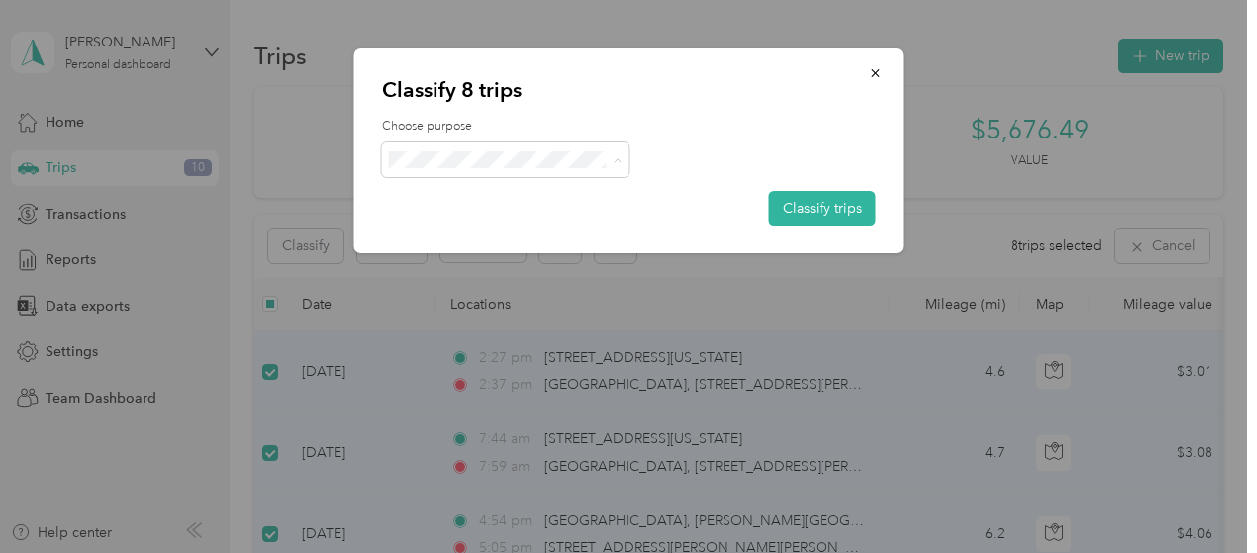
click at [467, 227] on span "Personal" at bounding box center [523, 231] width 184 height 21
click at [789, 203] on button "Classify trips" at bounding box center [822, 208] width 107 height 35
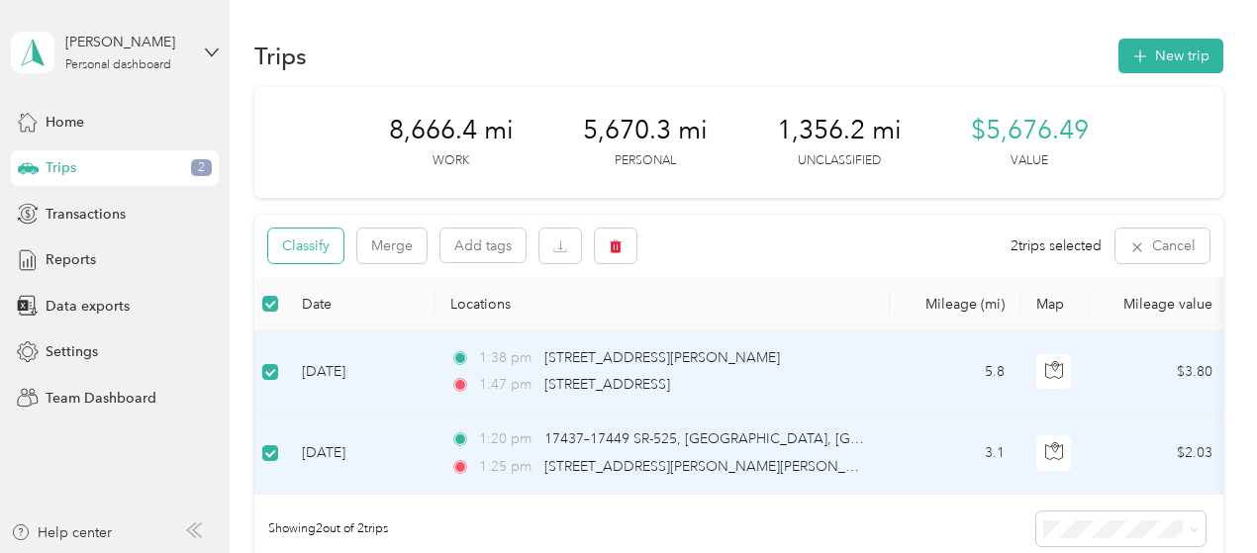
click at [318, 246] on button "Classify" at bounding box center [305, 246] width 75 height 35
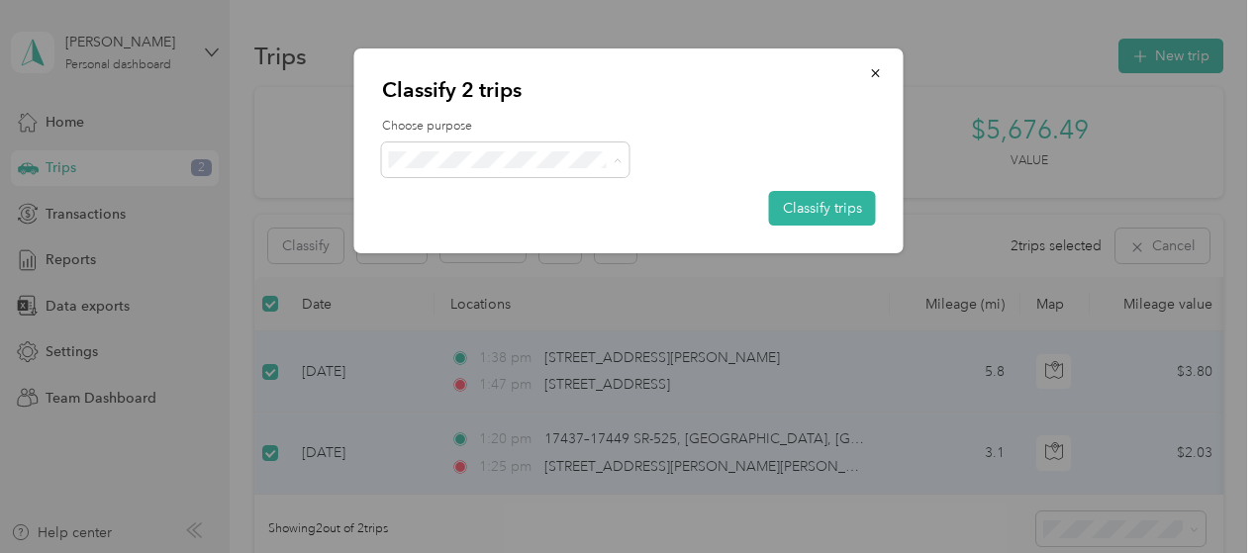
click at [479, 200] on span "AvantStay" at bounding box center [523, 196] width 184 height 21
click at [807, 199] on button "Classify trips" at bounding box center [822, 208] width 107 height 35
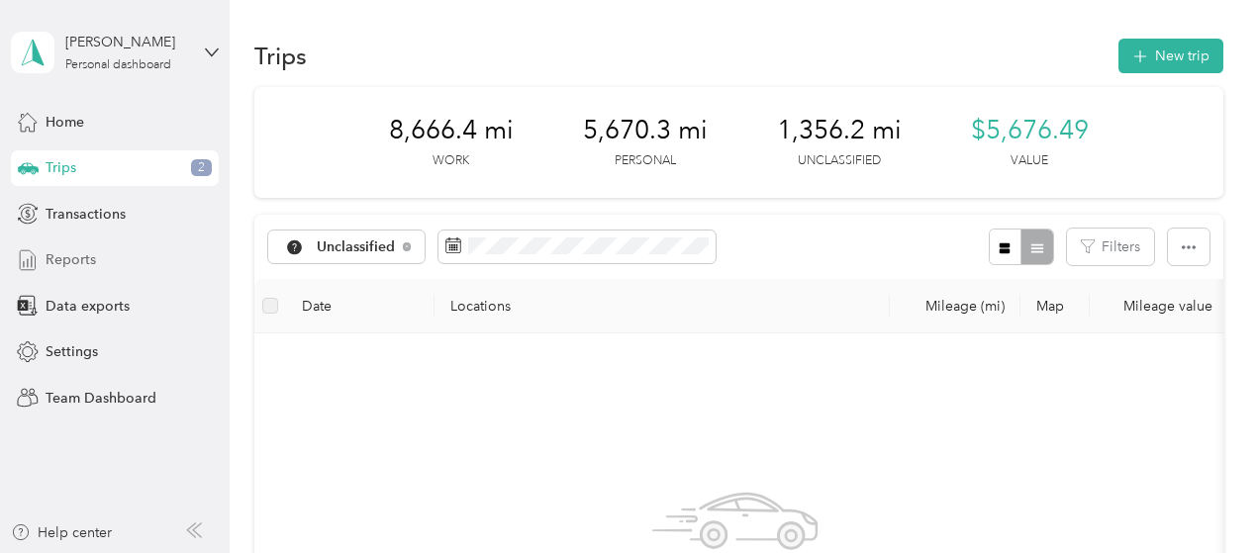
click at [85, 246] on div "Reports" at bounding box center [115, 260] width 208 height 36
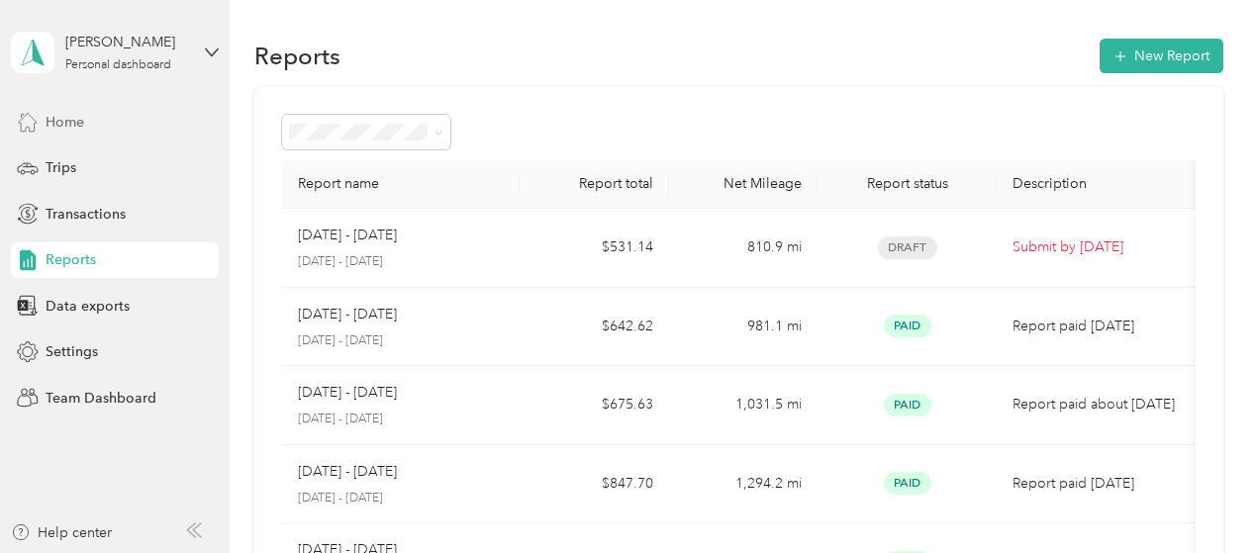
click at [85, 113] on div "Home" at bounding box center [115, 122] width 208 height 36
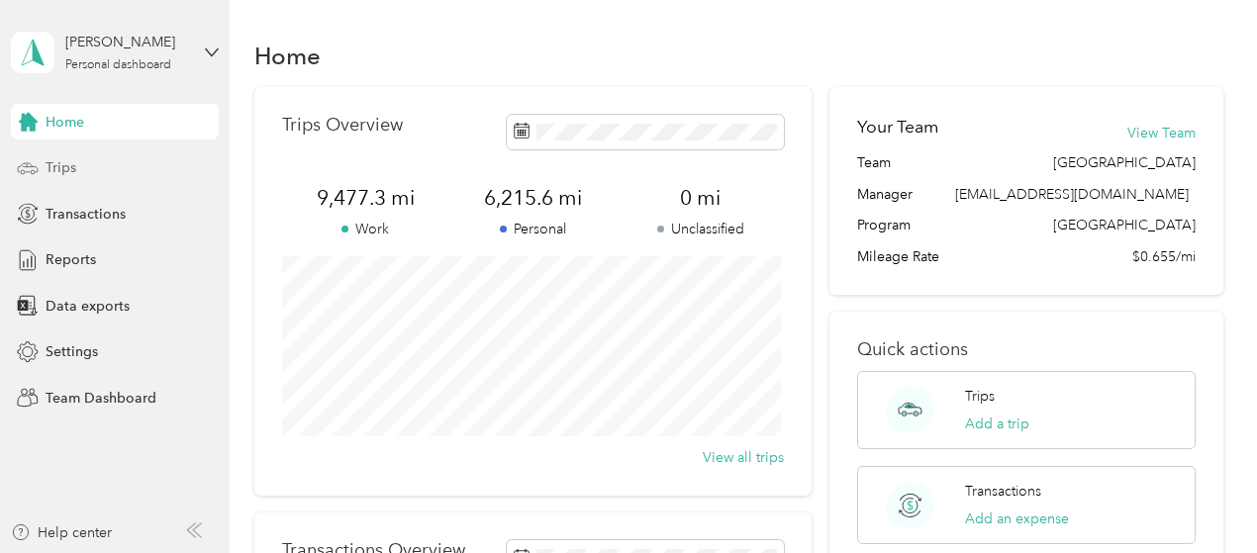
click at [65, 168] on span "Trips" at bounding box center [61, 167] width 31 height 21
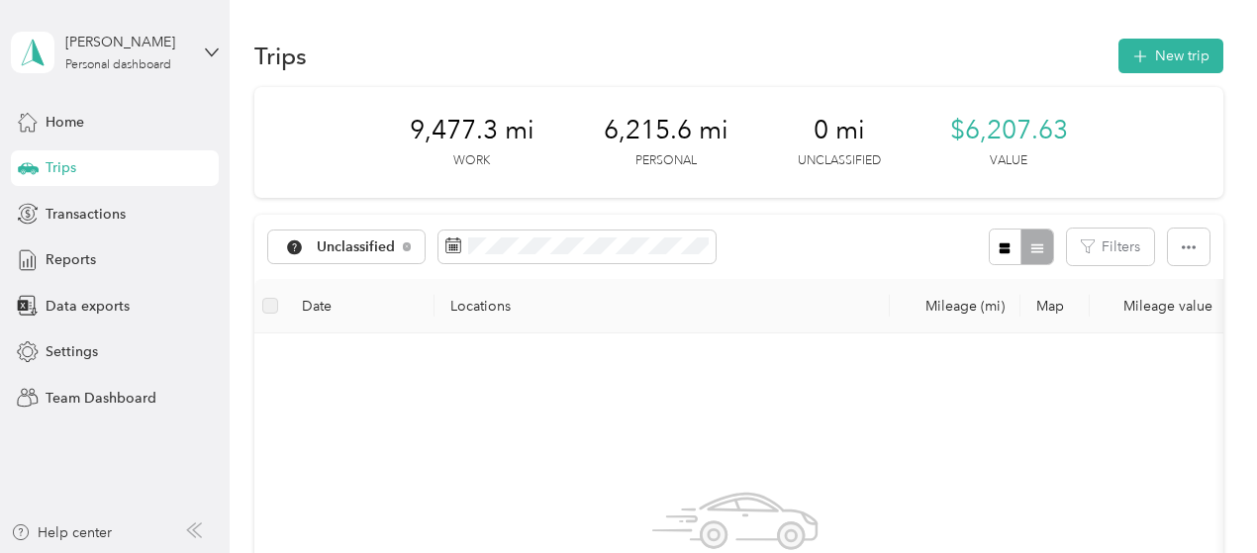
click at [201, 45] on div "[PERSON_NAME] Personal dashboard" at bounding box center [115, 52] width 208 height 69
click at [134, 161] on div "Team dashboard" at bounding box center [219, 162] width 389 height 35
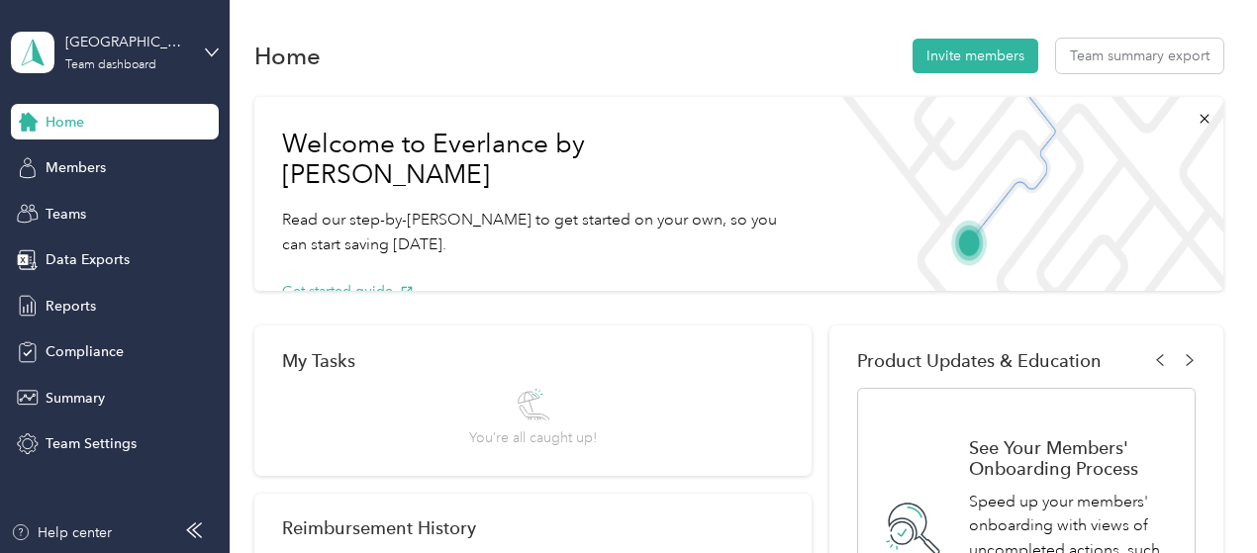
scroll to position [99, 0]
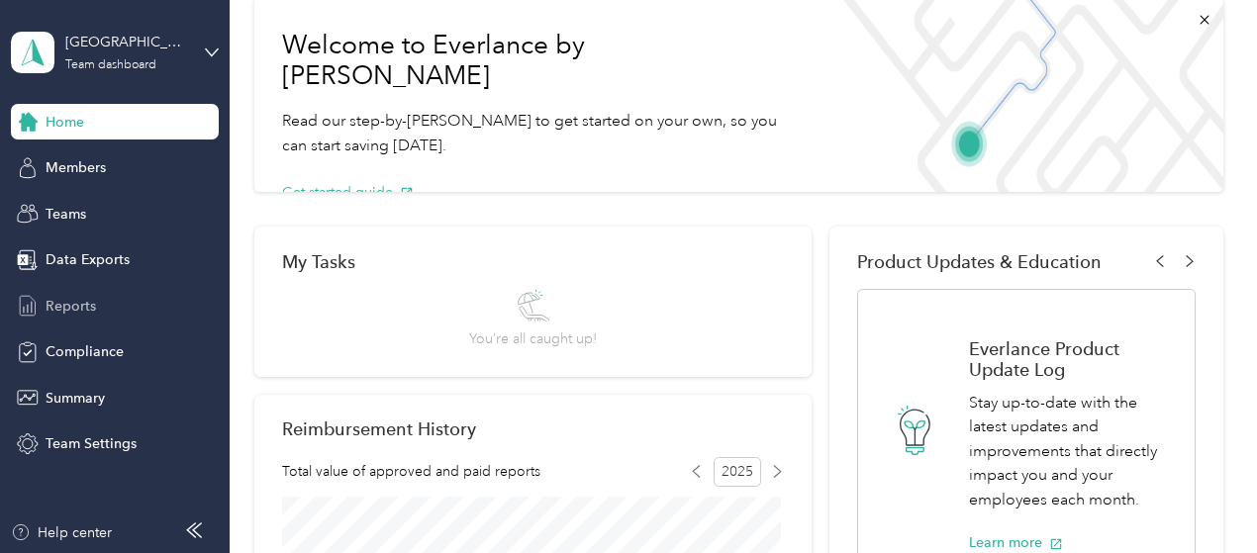
click at [96, 306] on div "Reports" at bounding box center [115, 306] width 208 height 36
